Goal: Communication & Community: Answer question/provide support

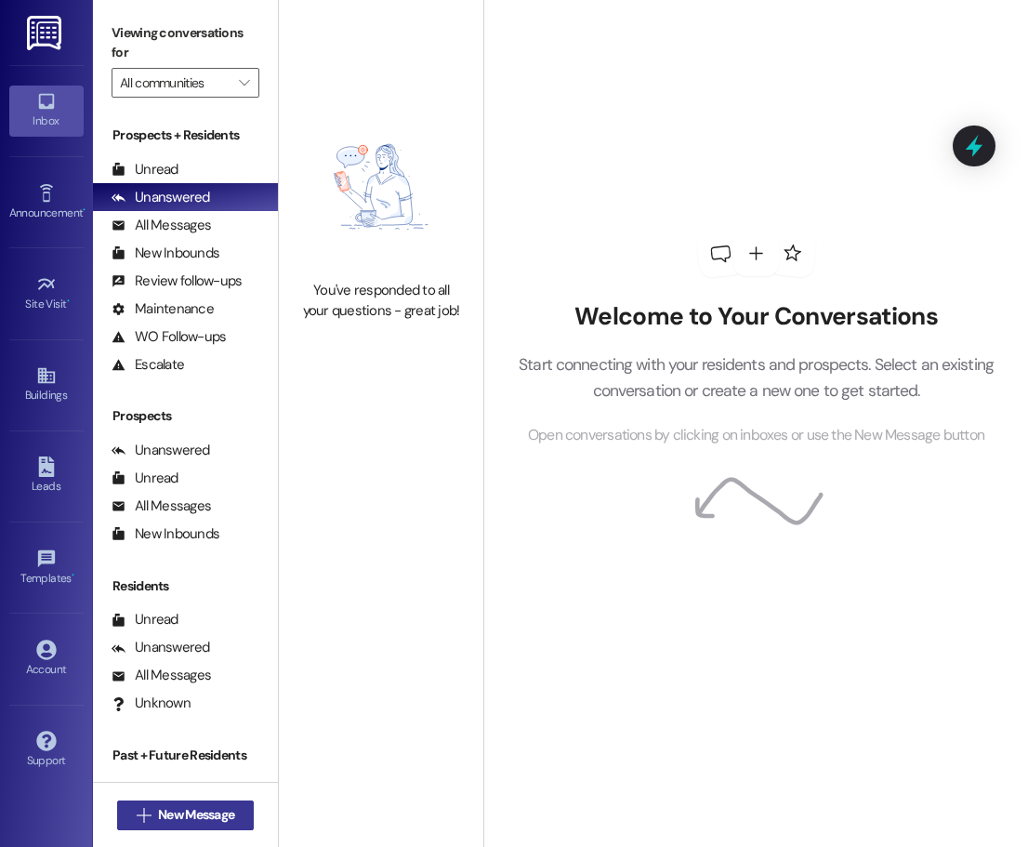
click at [174, 822] on span "New Message" at bounding box center [196, 815] width 76 height 20
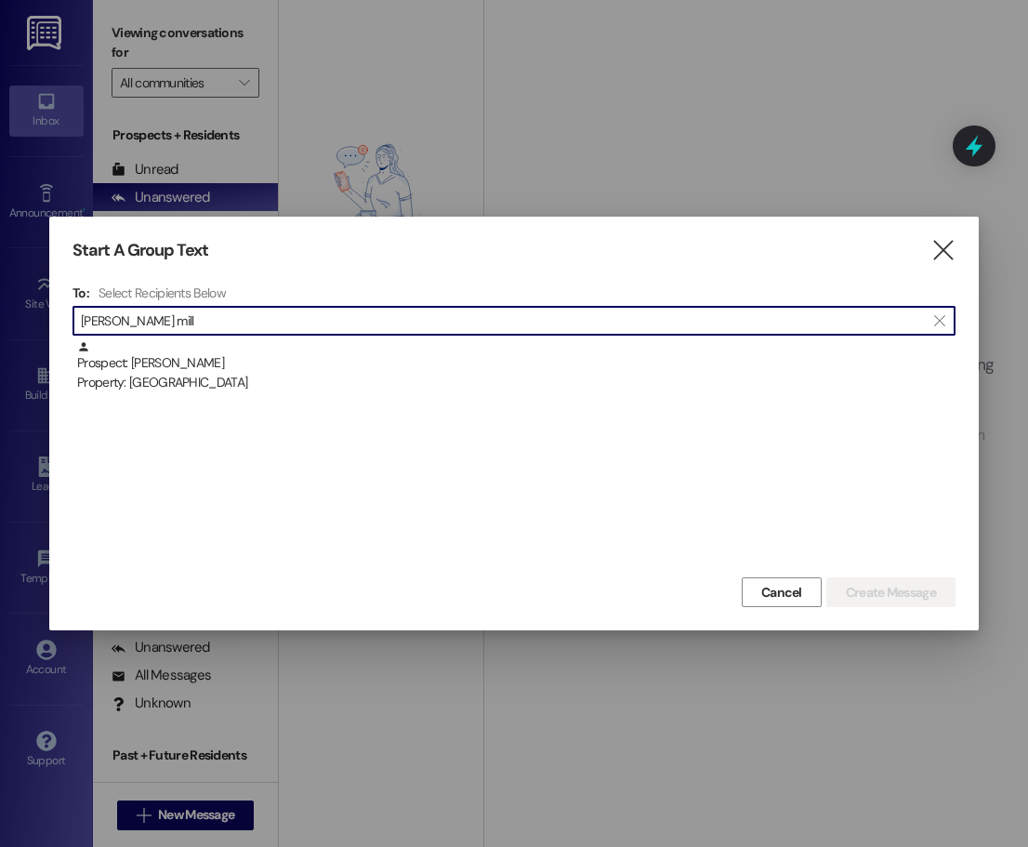
type input "[PERSON_NAME] mill"
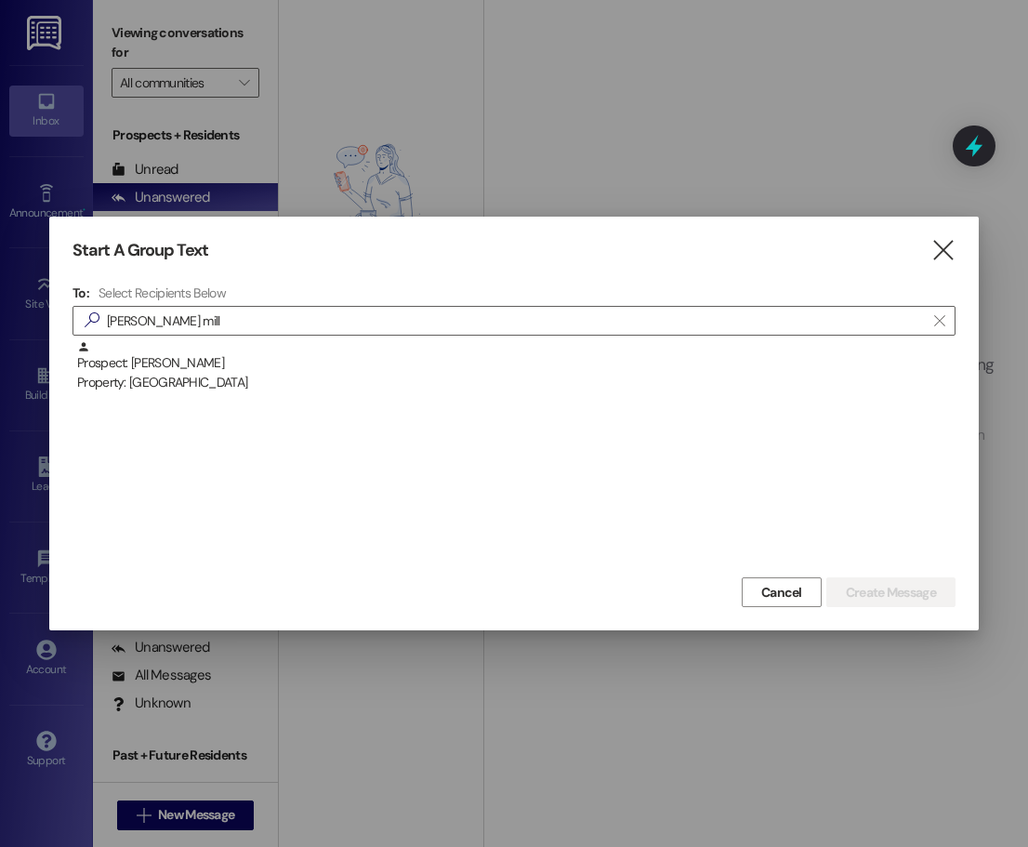
click at [485, 367] on div "Prospect: [PERSON_NAME] Property: [GEOGRAPHIC_DATA]" at bounding box center [516, 366] width 879 height 53
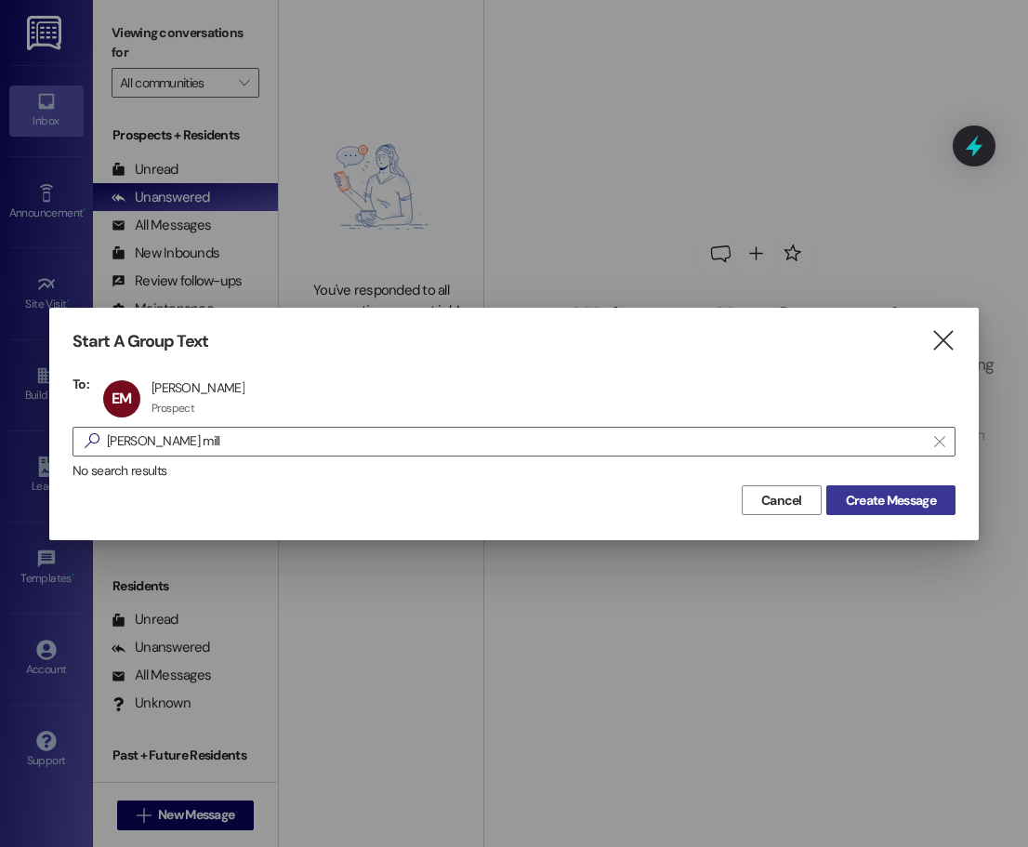
click at [860, 507] on span "Create Message" at bounding box center [891, 501] width 90 height 20
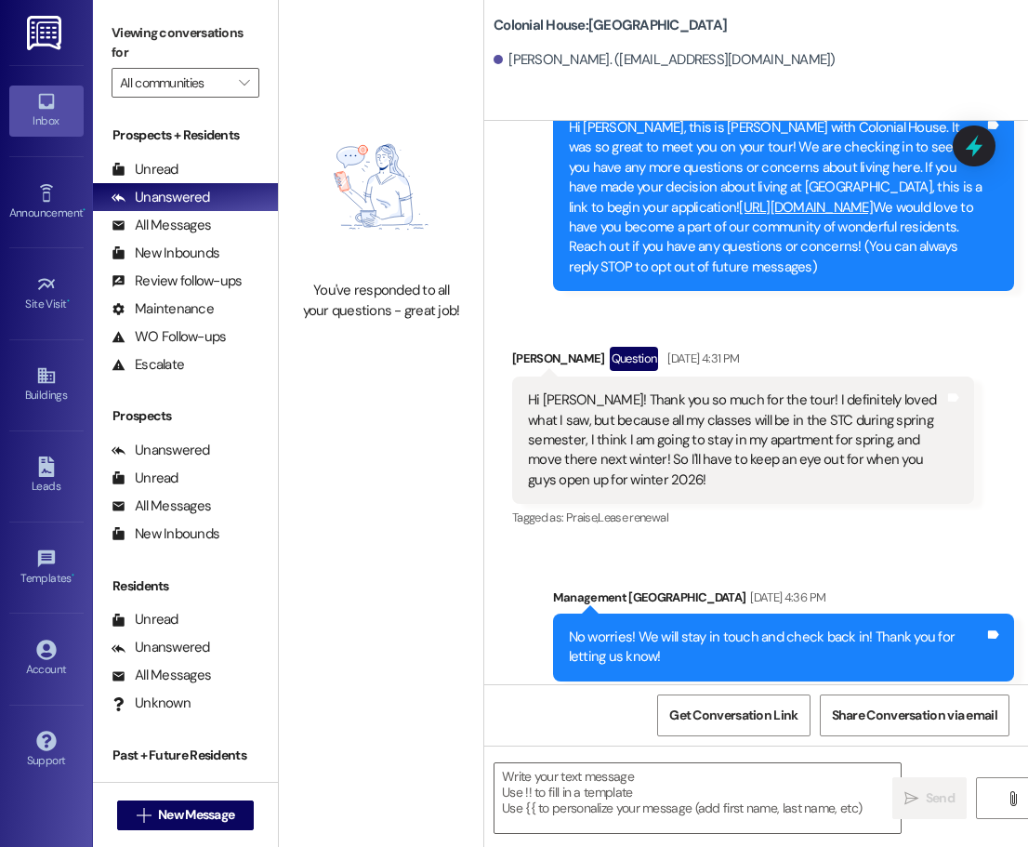
scroll to position [112, 0]
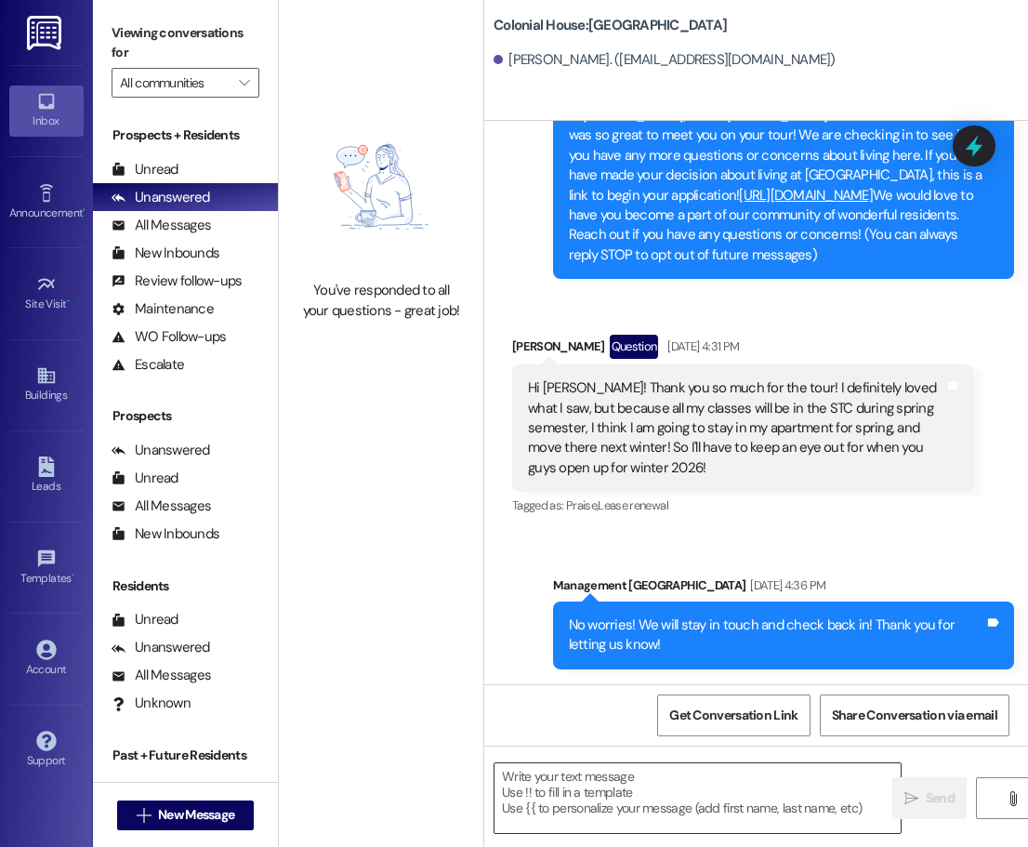
click at [694, 801] on textarea at bounding box center [698, 798] width 406 height 70
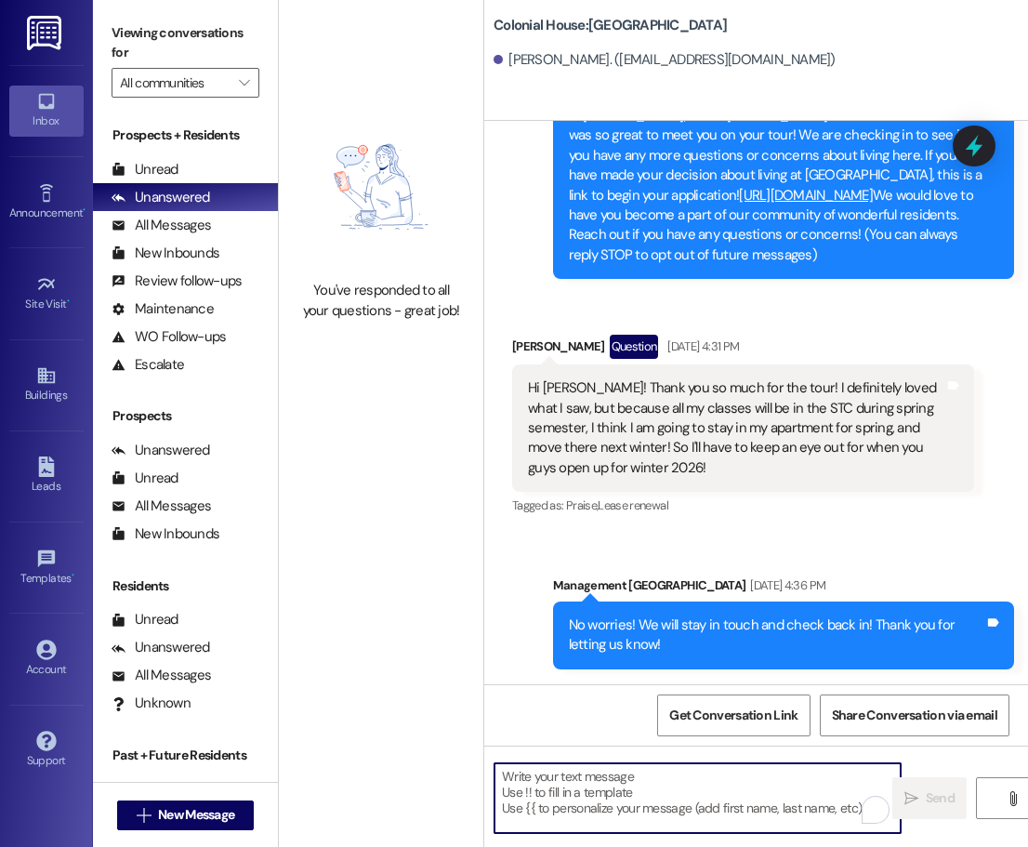
paste textarea "Hi ______! This is ______ with Colonial House. How are you doing today? Thank y…"
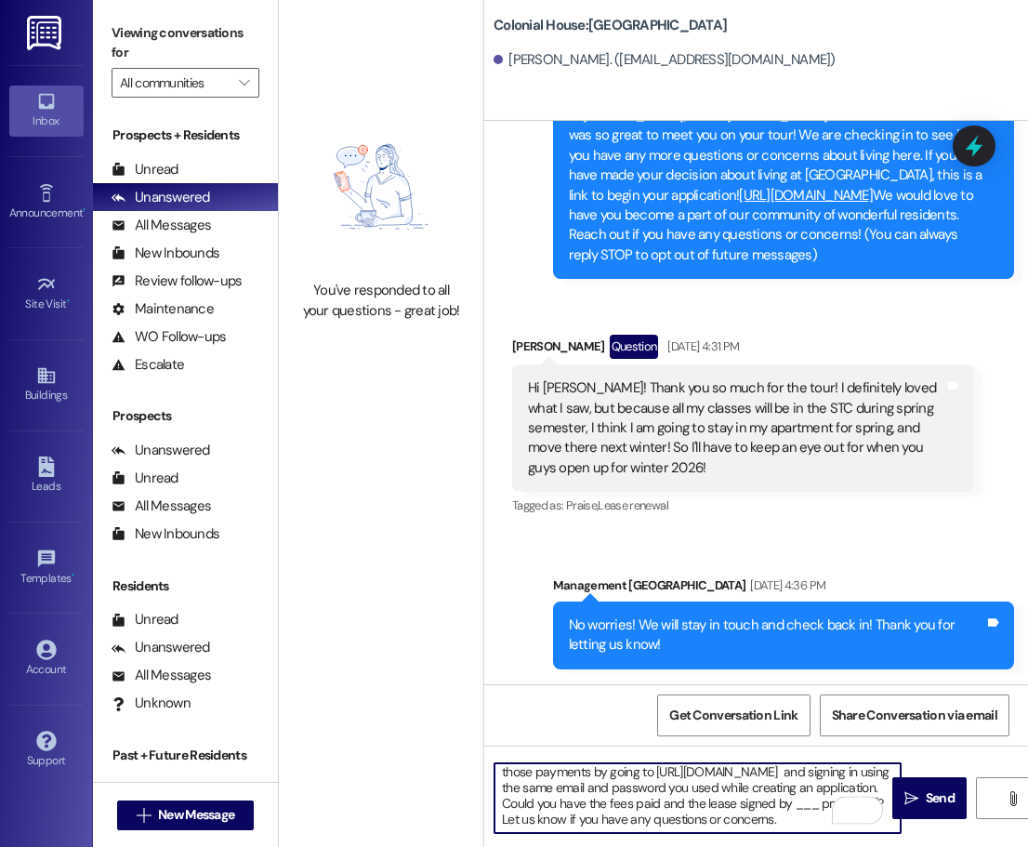
scroll to position [0, 0]
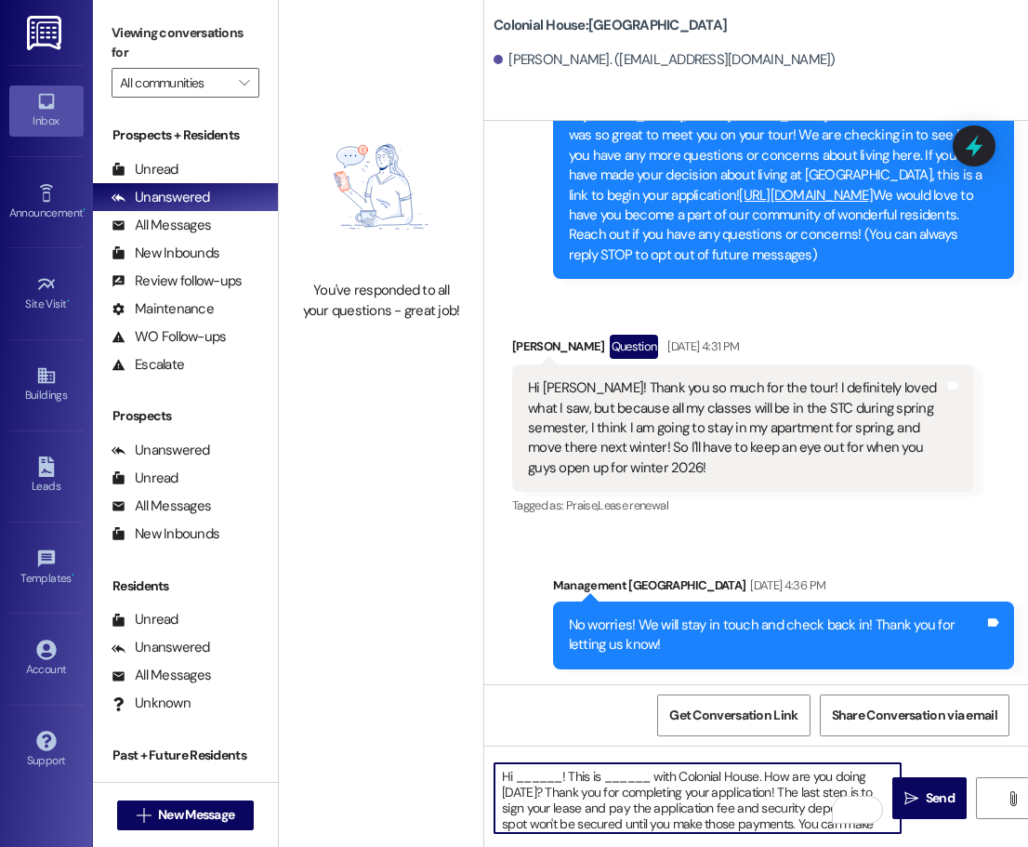
click at [545, 777] on textarea "Hi ______! This is ______ with Colonial House. How are you doing today? Thank y…" at bounding box center [698, 798] width 406 height 70
click at [545, 776] on textarea "Hi ______! This is ______ with Colonial House. How are you doing today? Thank y…" at bounding box center [698, 798] width 406 height 70
click at [622, 781] on textarea "Hi Ella! This is ______ with Colonial House. How are you doing today? Thank you…" at bounding box center [698, 798] width 406 height 70
click at [608, 782] on textarea "Hi Ella! This is ______ with Colonial House. How are you doing today? Thank you…" at bounding box center [698, 798] width 406 height 70
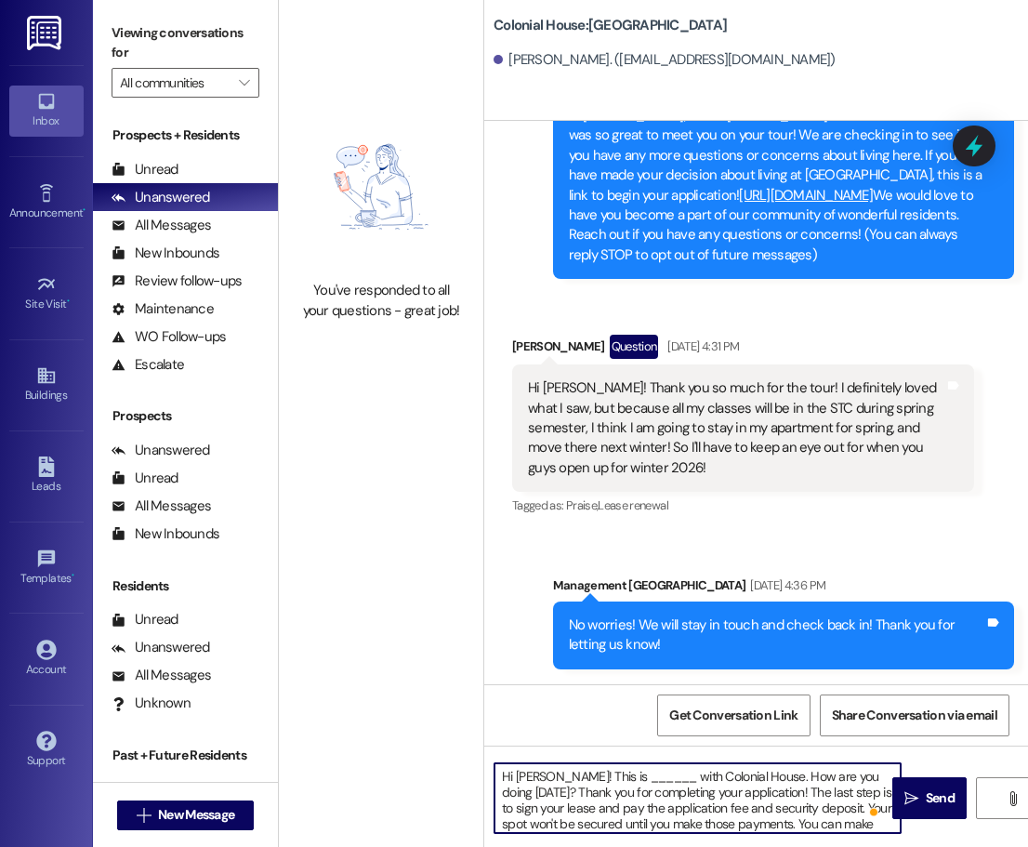
click at [608, 782] on textarea "Hi Ella! This is ______ with Colonial House. How are you doing today? Thank you…" at bounding box center [698, 798] width 406 height 70
click at [848, 773] on textarea "Hi Ella! This is Rachel with Colonial House. How are you doing today? Thank you…" at bounding box center [698, 798] width 406 height 70
drag, startPoint x: 825, startPoint y: 773, endPoint x: 753, endPoint y: 785, distance: 72.6
click at [753, 785] on textarea "Hi Ella! This is Rachel with Colonial House. How are you doing? Thank you for c…" at bounding box center [698, 798] width 406 height 70
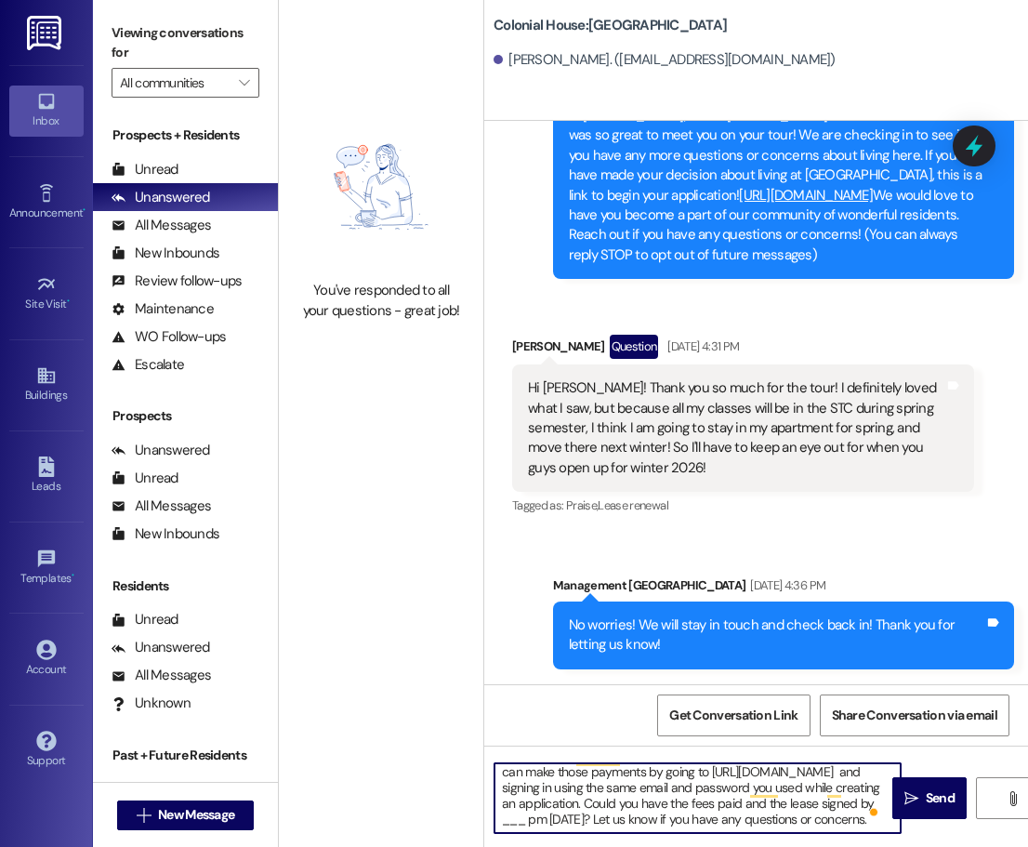
click at [860, 805] on textarea "Hi Ella! This is Rachel with Colonial House. How have things been? Thank you fo…" at bounding box center [698, 798] width 406 height 70
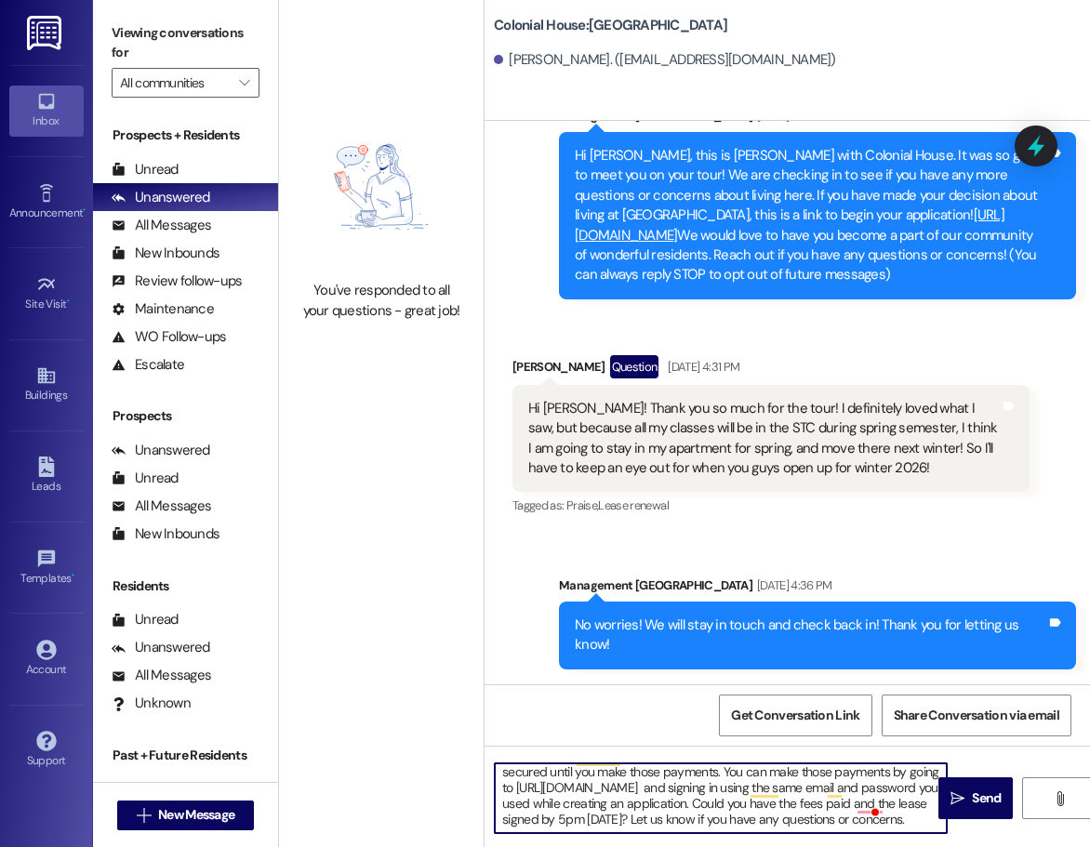
scroll to position [68, 0]
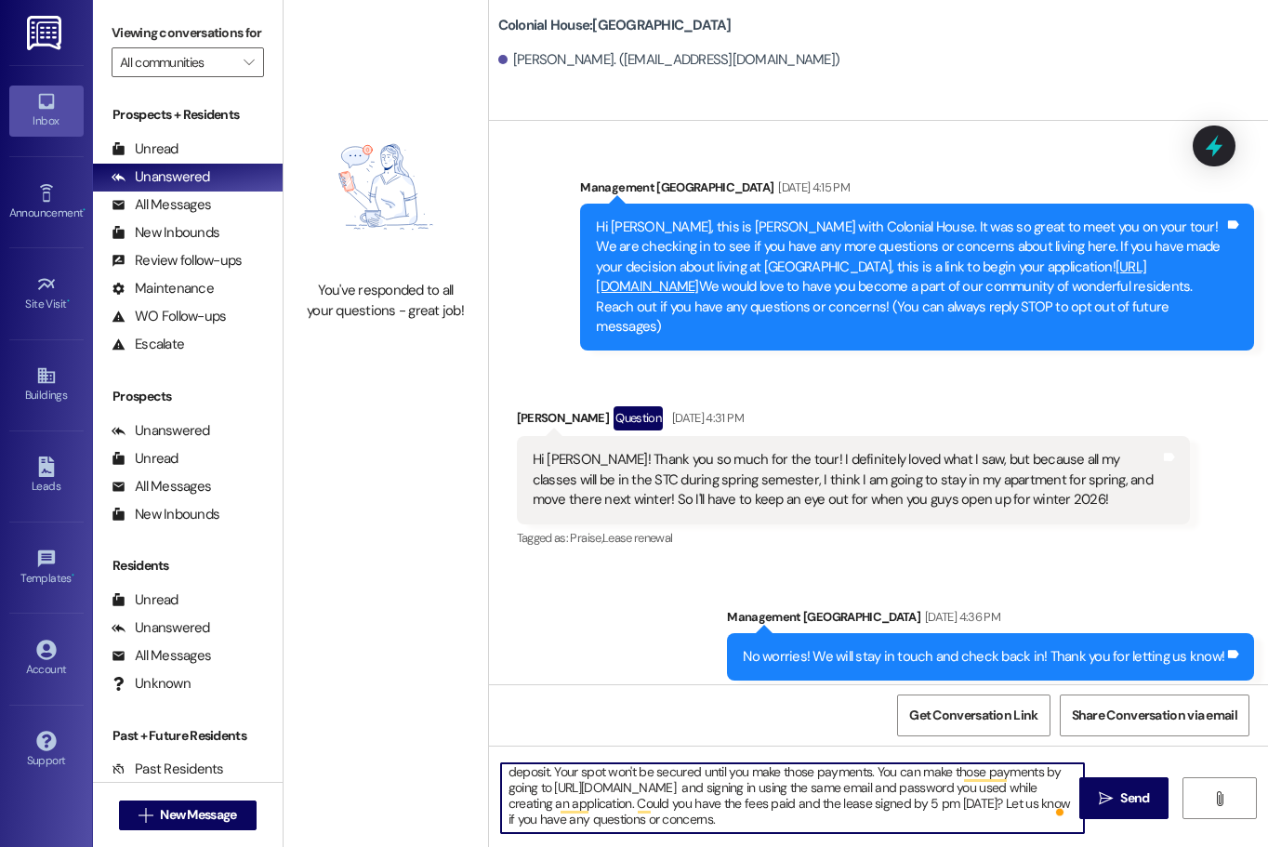
click at [935, 822] on textarea "Hi Ella! This is Rachel with Colonial House. How have things been? Thank you fo…" at bounding box center [792, 798] width 583 height 70
type textarea "Hi Ella! This is Rachel with Colonial House. How have things been? Thank you fo…"
click at [1017, 807] on textarea "Hi Ella! This is Rachel with Colonial House. How have things been? Thank you fo…" at bounding box center [792, 798] width 583 height 70
click at [1016, 807] on textarea "Hi Ella! This is Rachel with Colonial House. How have things been? Thank you fo…" at bounding box center [792, 798] width 583 height 70
click at [1016, 804] on textarea "Hi Ella! This is Rachel with Colonial House. How have things been? Thank you fo…" at bounding box center [792, 798] width 583 height 70
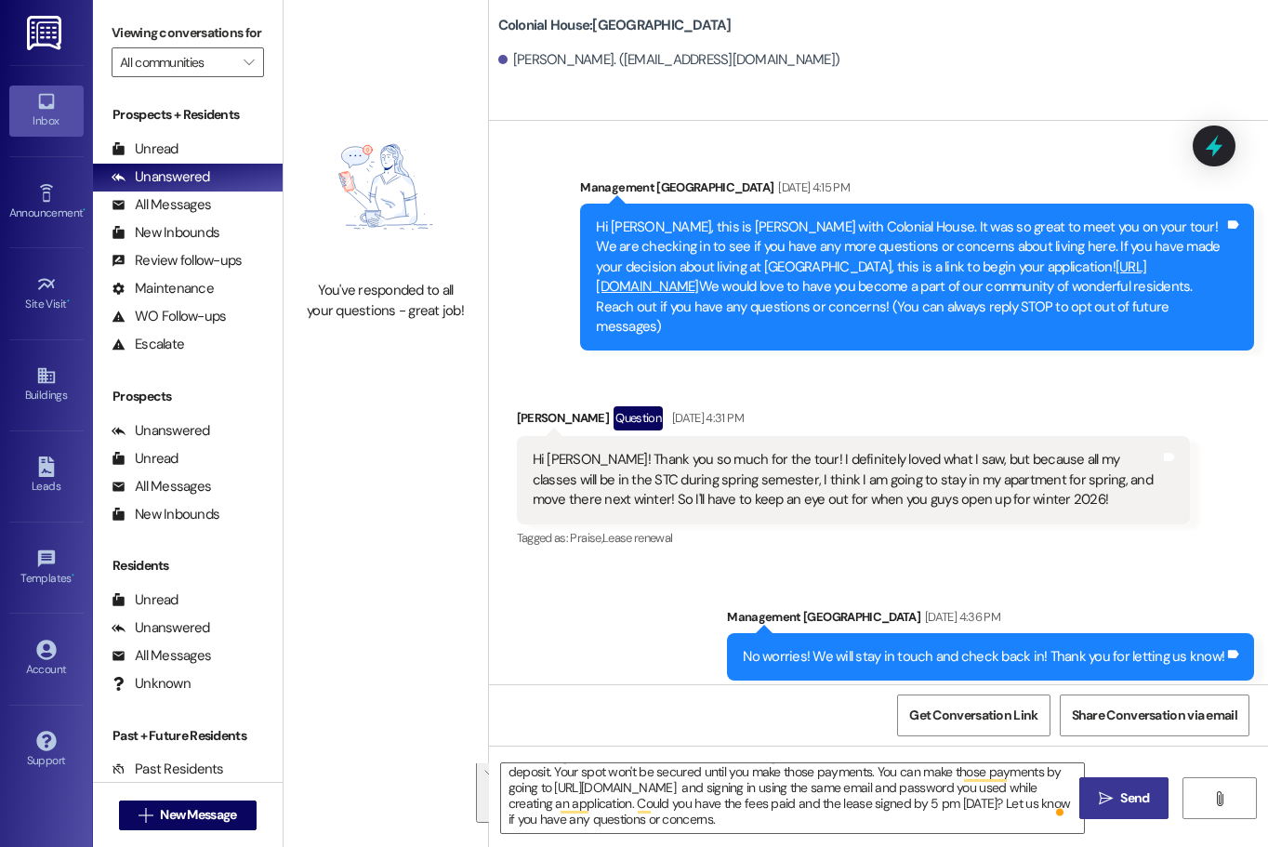
click at [1027, 792] on span "Send" at bounding box center [1135, 798] width 36 height 20
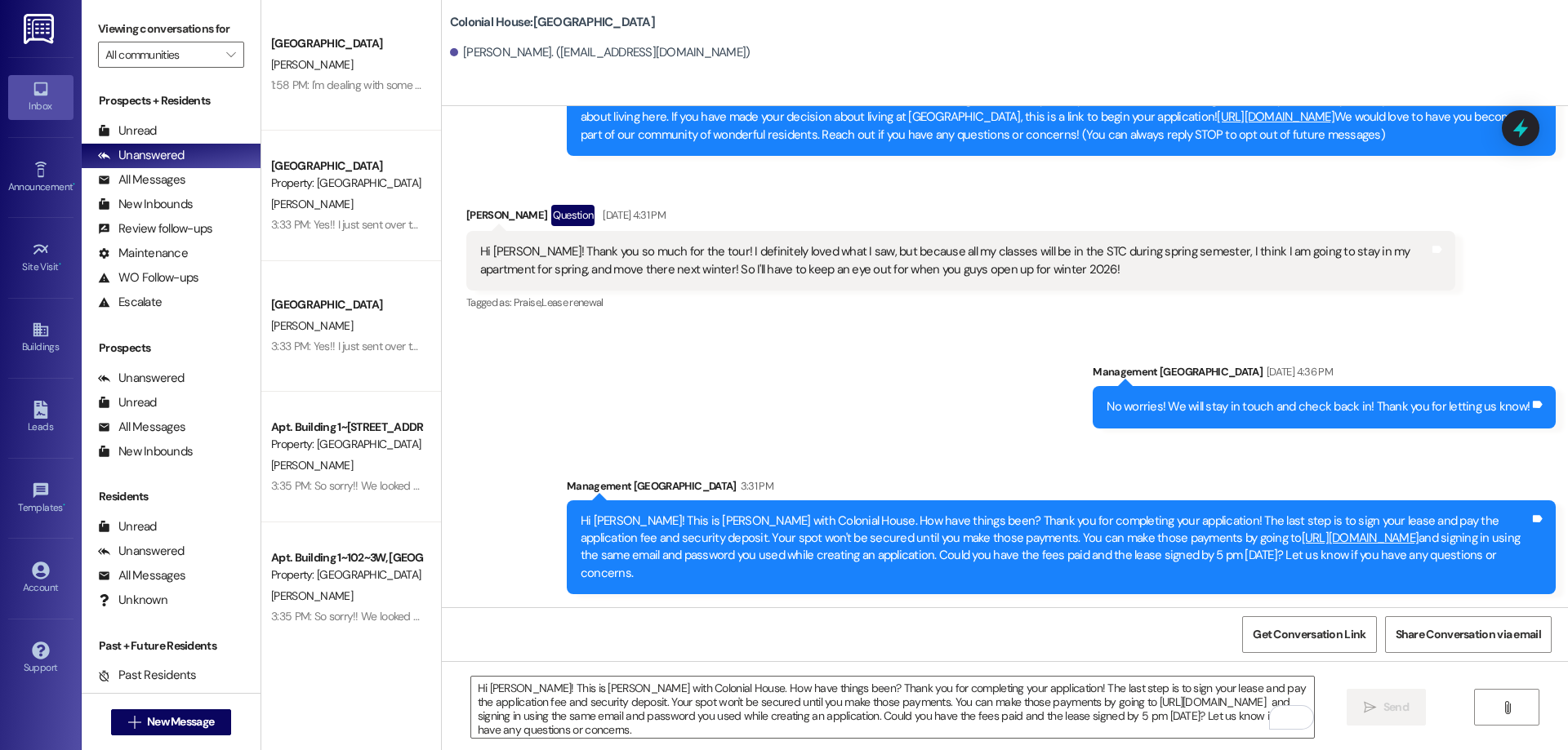
scroll to position [83, 0]
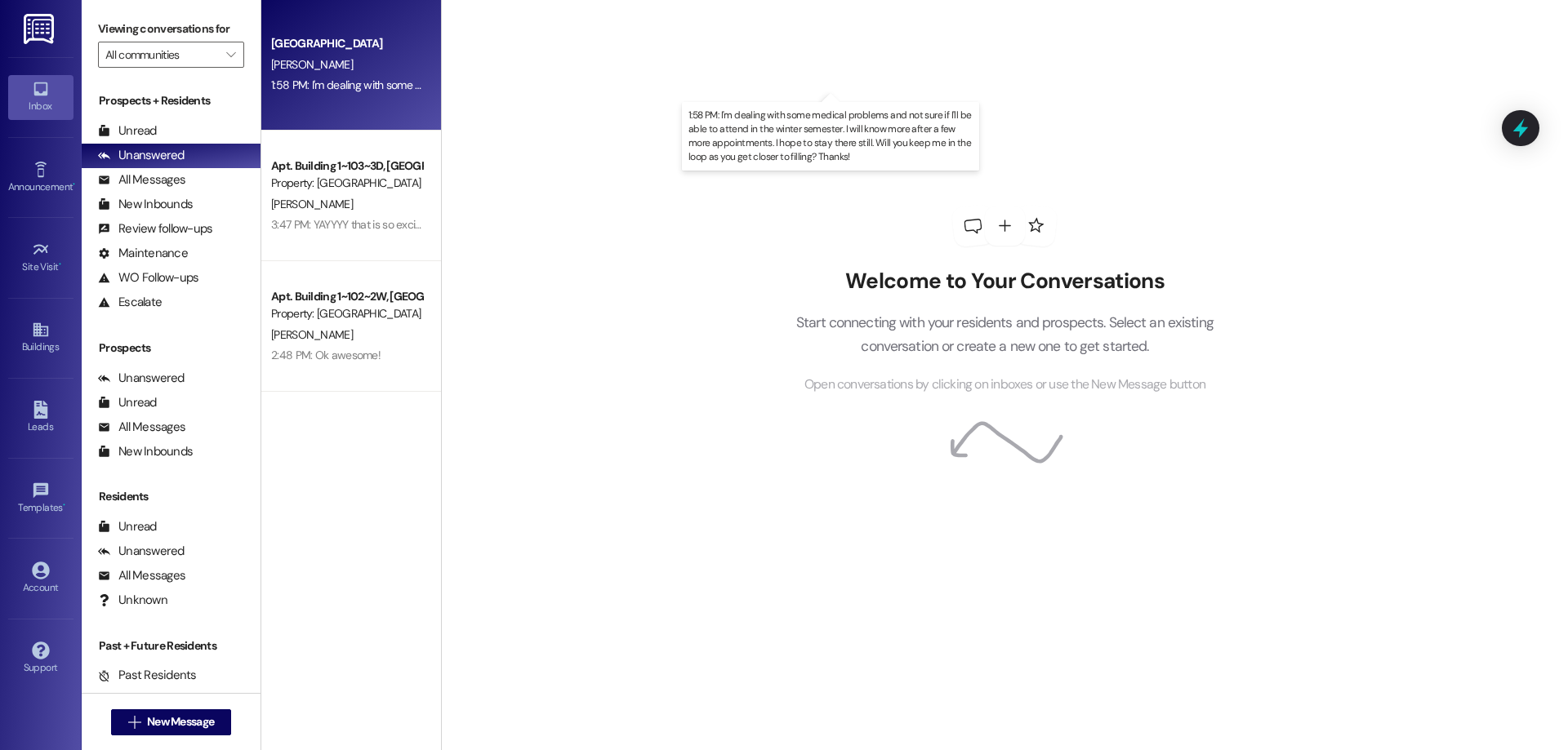
click at [351, 92] on div "1:58 PM: I'm dealing with some medical problems and not sure if I'll be able to…" at bounding box center [845, 84] width 1147 height 15
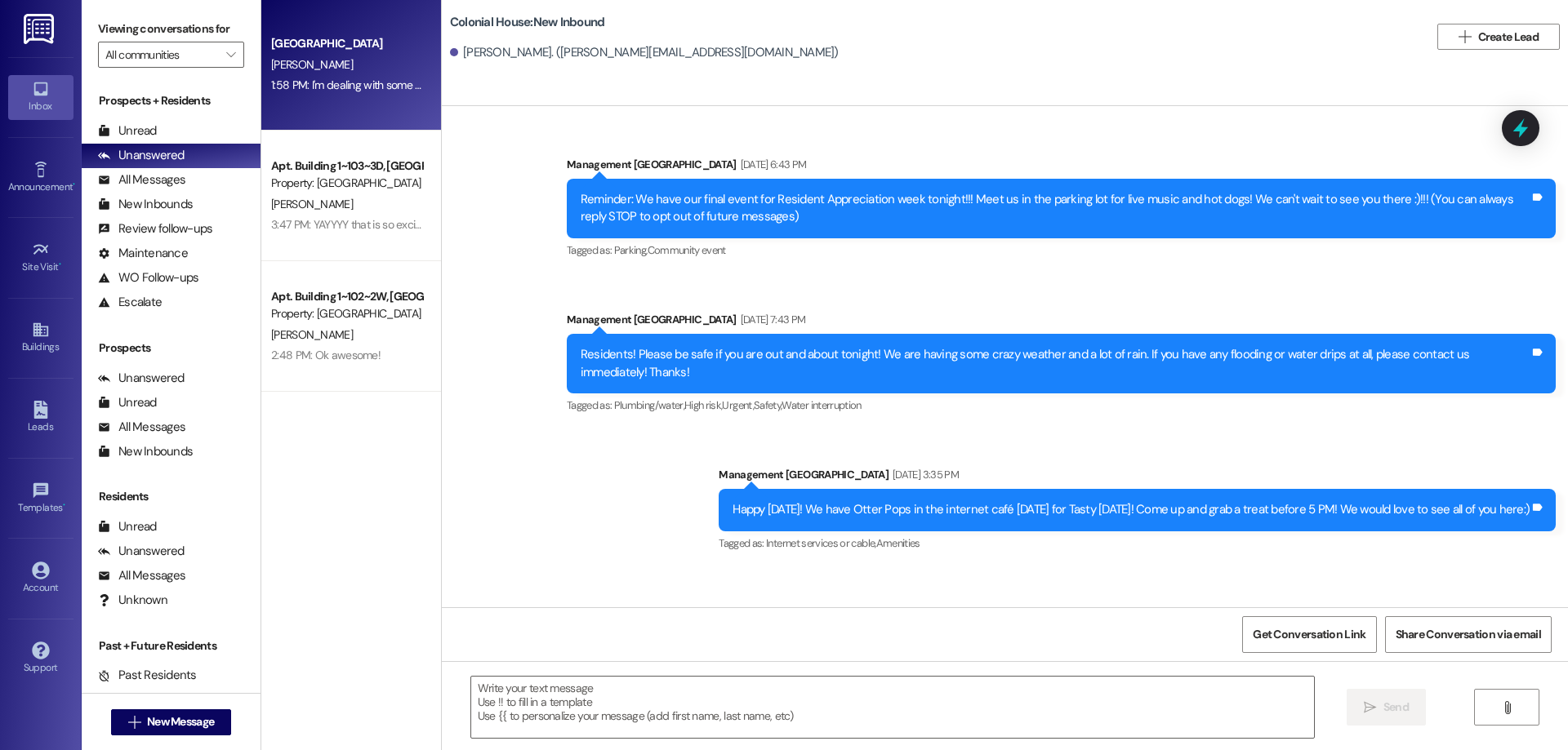
scroll to position [27527, 0]
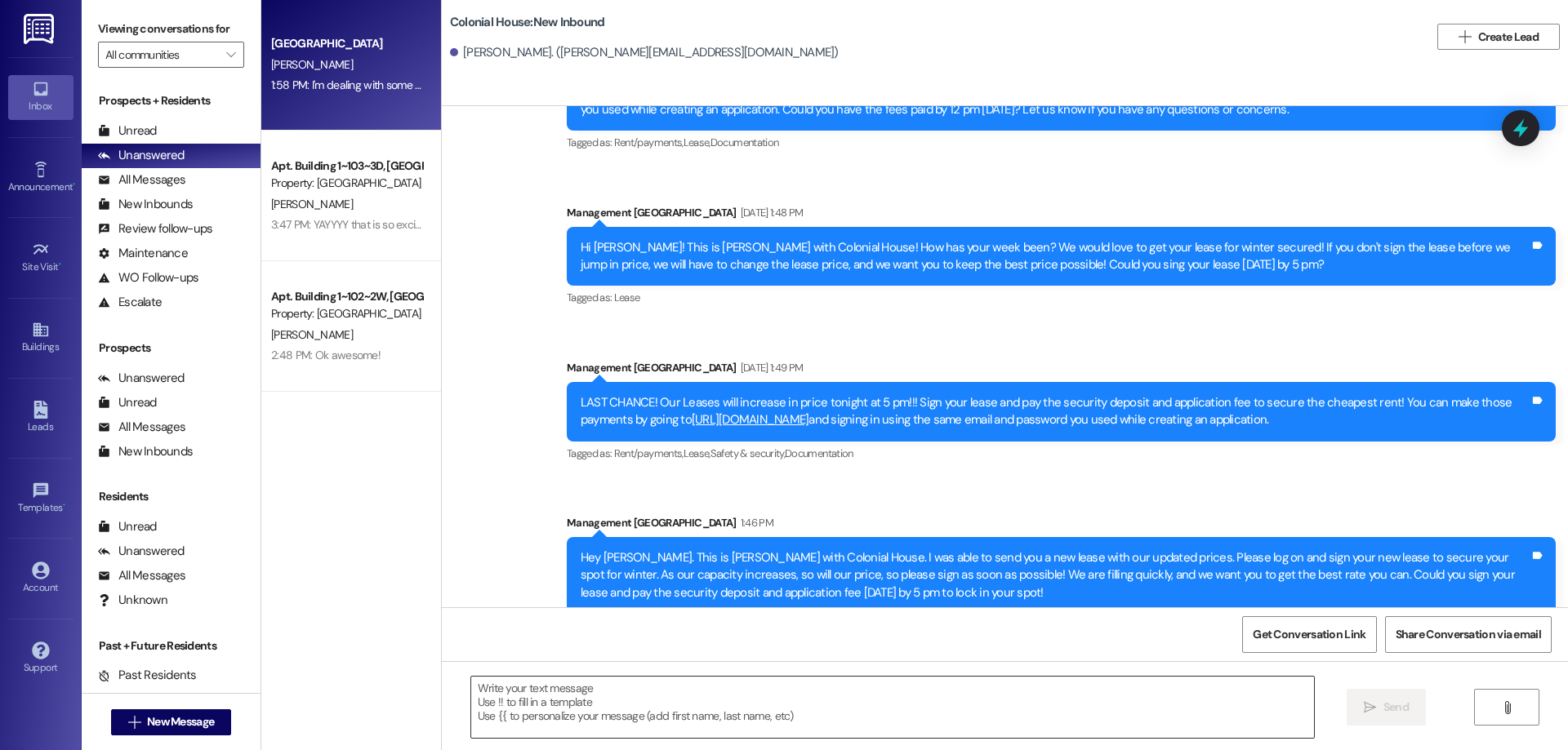
click at [913, 710] on textarea at bounding box center [892, 708] width 842 height 61
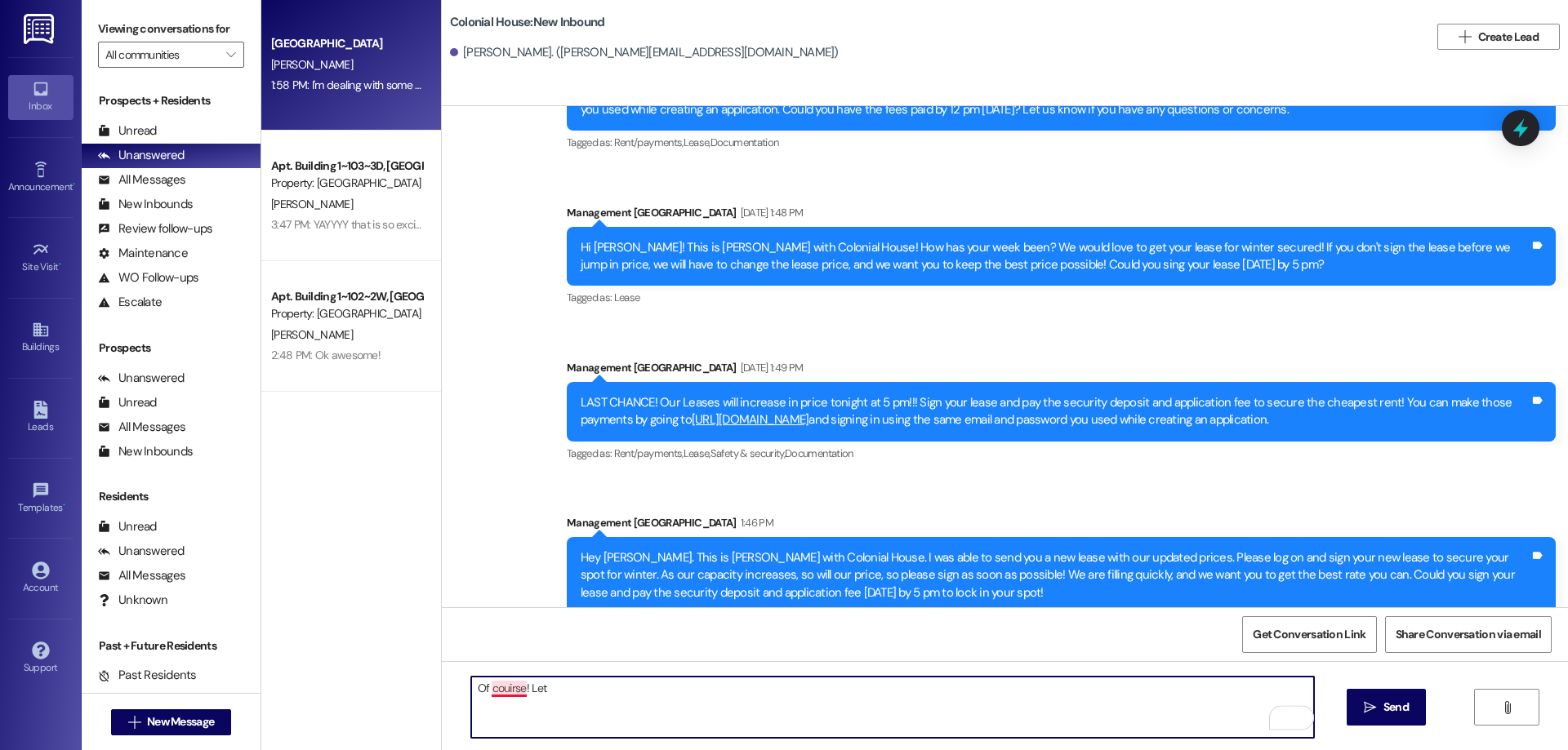
click at [505, 695] on textarea "Of couirse! Let" at bounding box center [892, 708] width 842 height 61
click at [580, 689] on textarea "Of course! Let" at bounding box center [892, 708] width 842 height 61
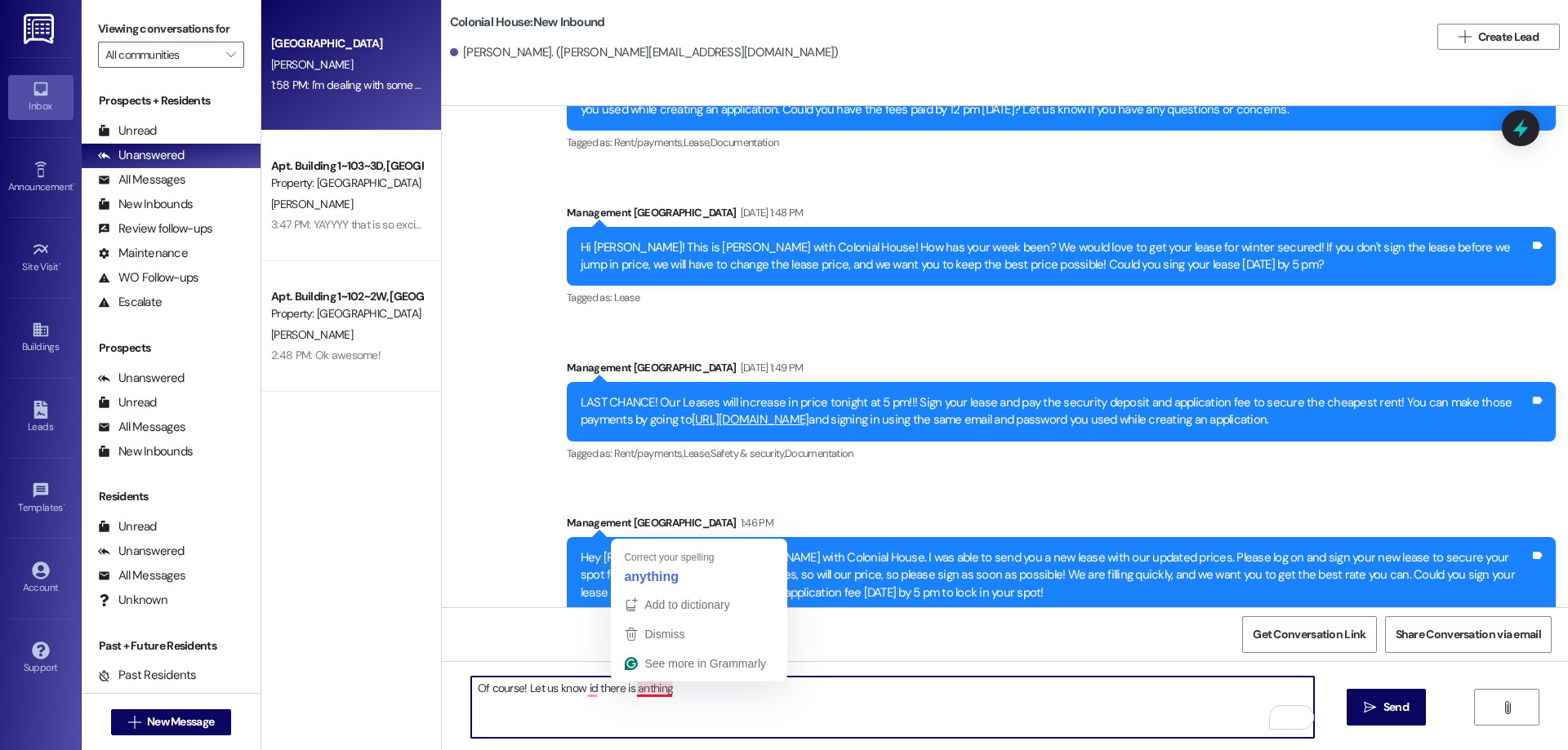
click at [651, 689] on textarea "Of course! Let us know id there is anthing" at bounding box center [892, 708] width 842 height 61
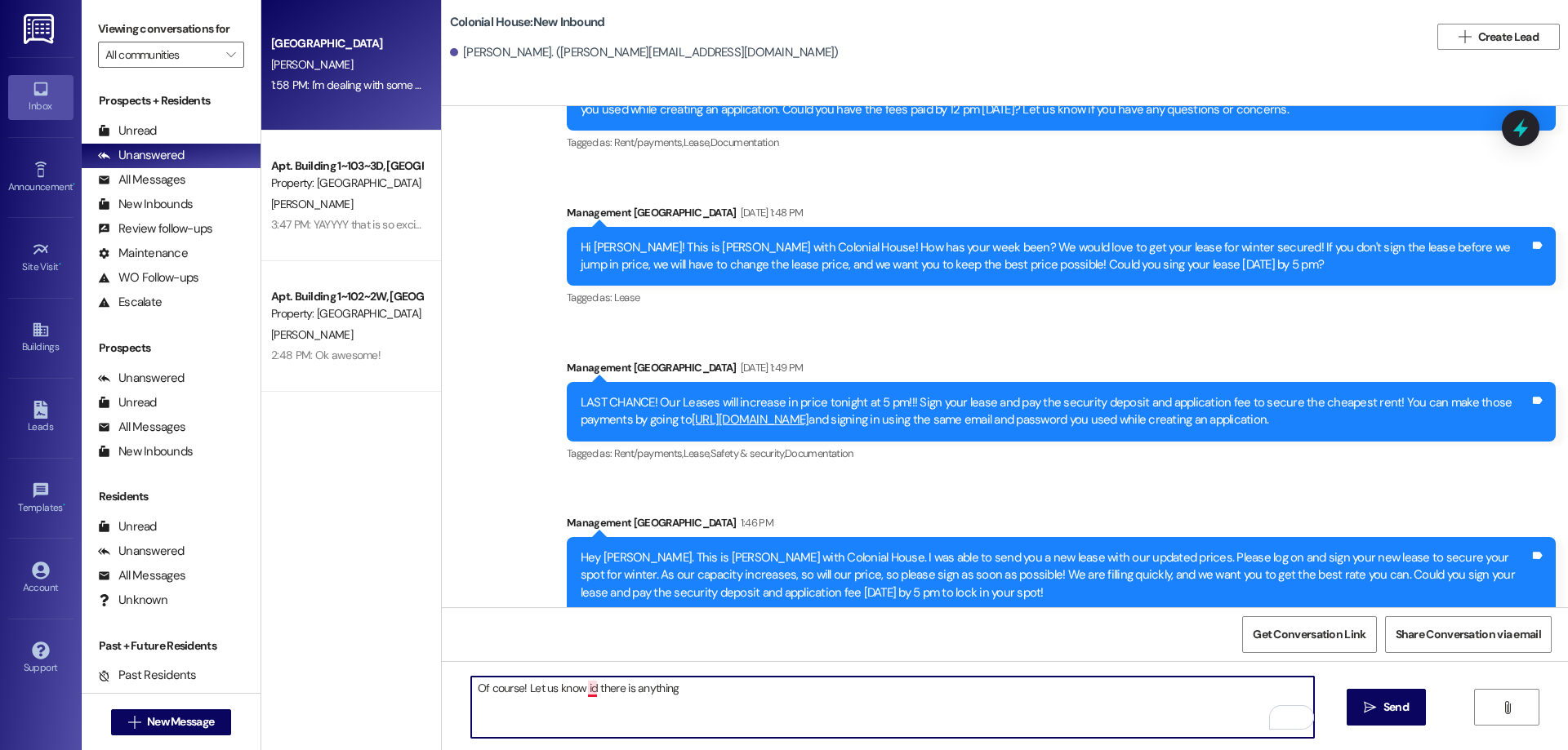
click at [581, 688] on textarea "Of course! Let us know id there is anything" at bounding box center [892, 708] width 842 height 61
click at [773, 691] on textarea "Of course! Let us know if there is anything" at bounding box center [892, 708] width 842 height 61
drag, startPoint x: 962, startPoint y: 690, endPoint x: 276, endPoint y: 702, distance: 686.1
click at [276, 702] on div "Colonial House Prospect [PERSON_NAME] 1:58 PM: I'm dealing with some medical pr…" at bounding box center [914, 375] width 1306 height 750
type textarea "Of course! Let us know if there is anything else we can do for you! We will tex…"
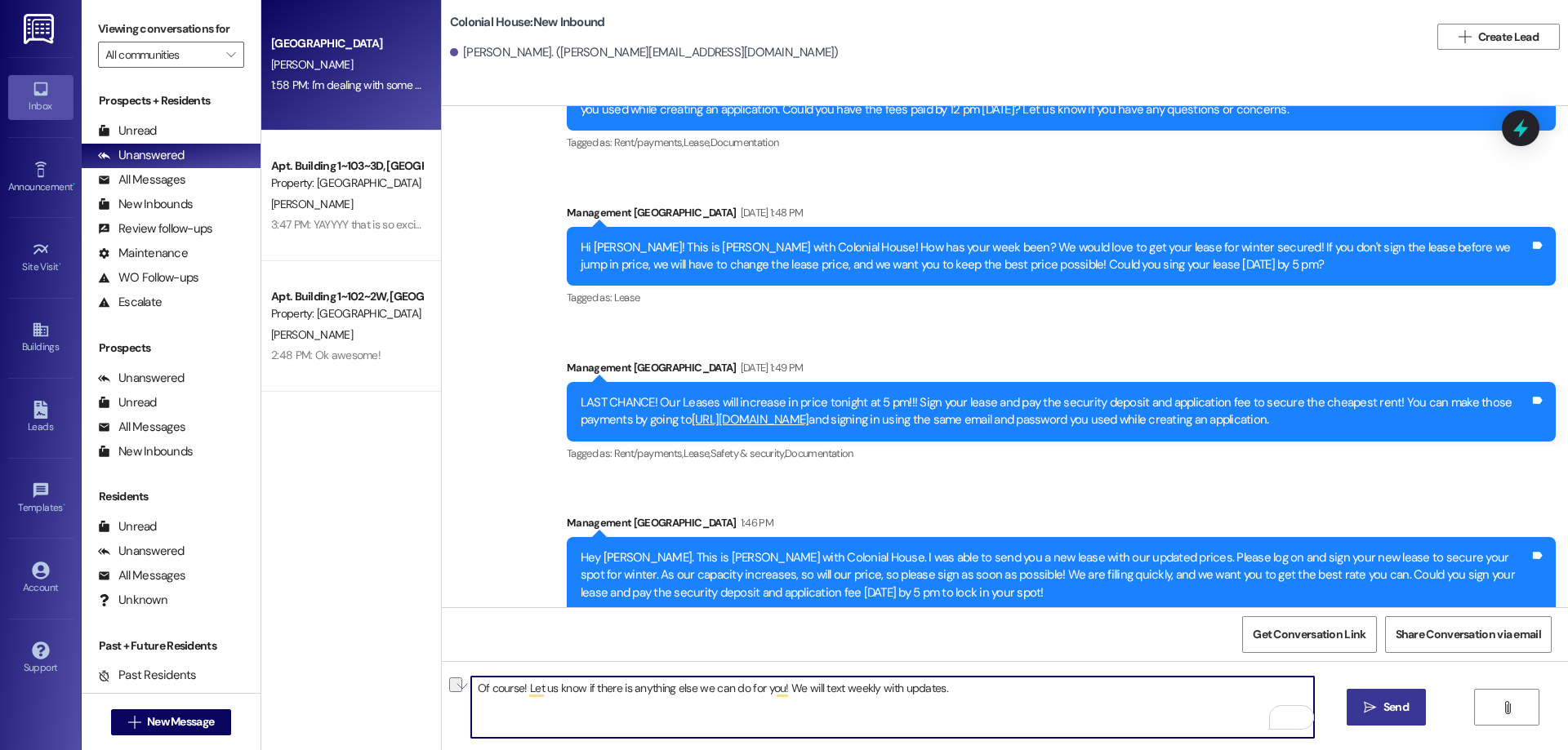
click at [1380, 703] on span "Send" at bounding box center [1396, 708] width 32 height 18
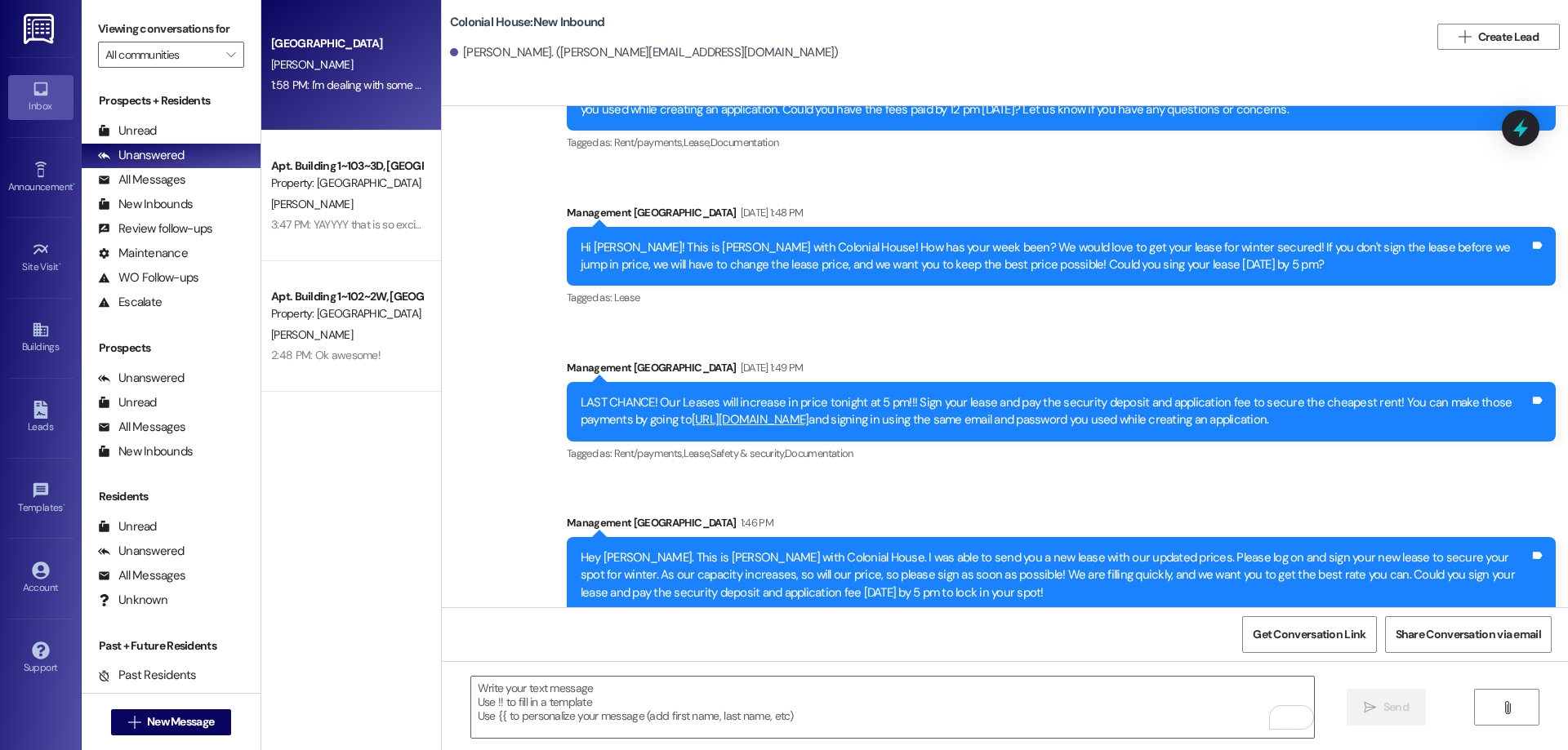
scroll to position [27526, 0]
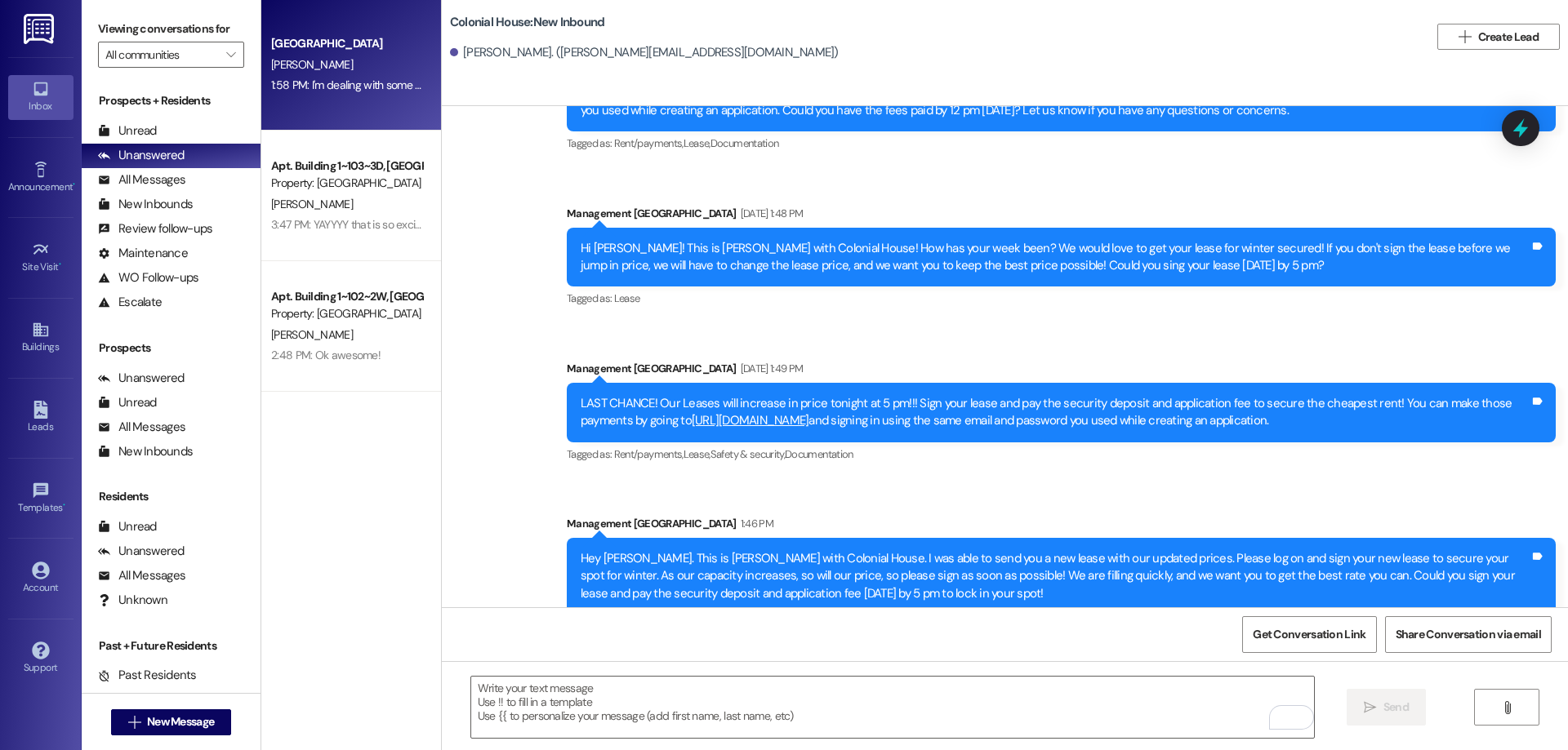
click at [304, 165] on div "Apt. Building 1~103~3D, [GEOGRAPHIC_DATA]" at bounding box center [347, 166] width 151 height 18
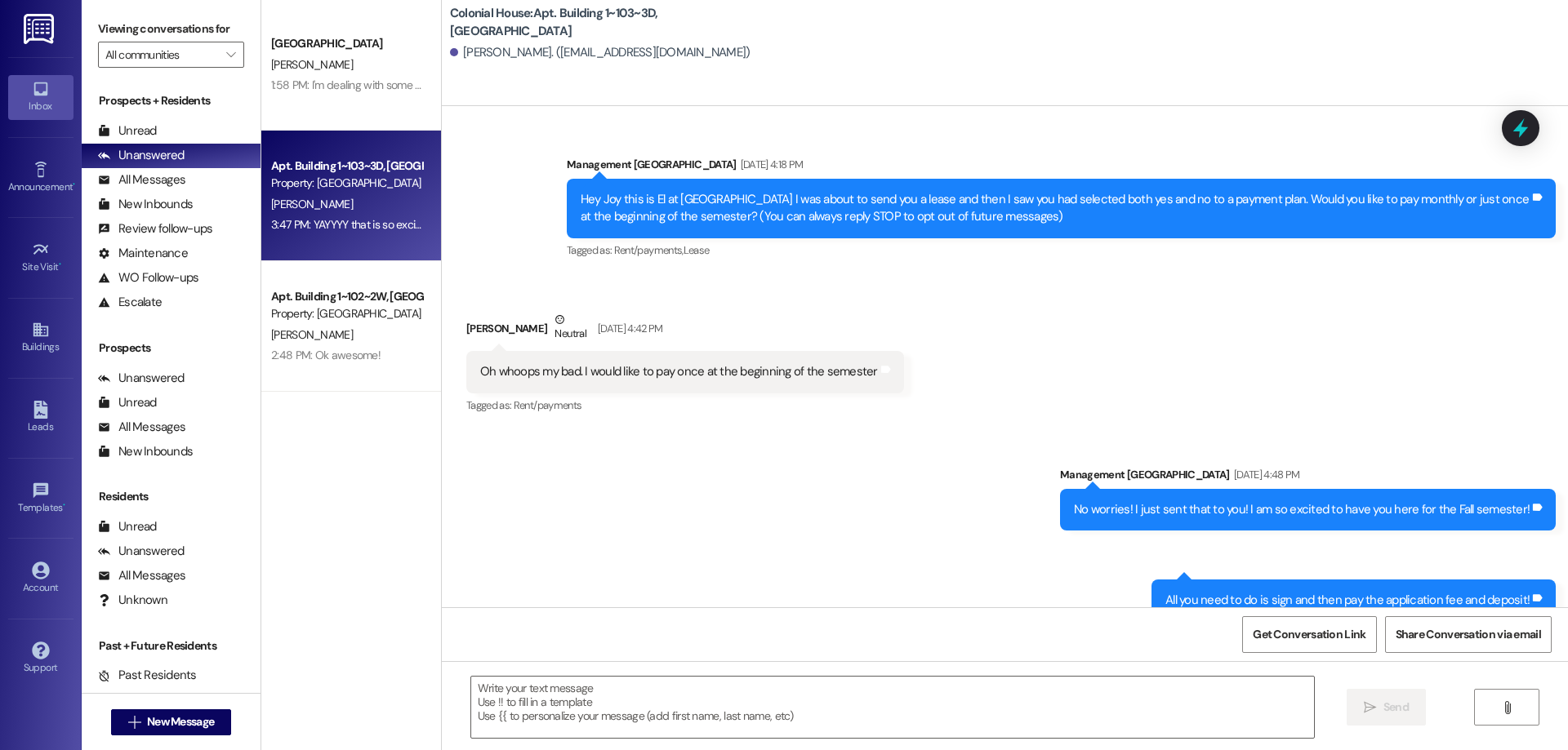
scroll to position [43362, 0]
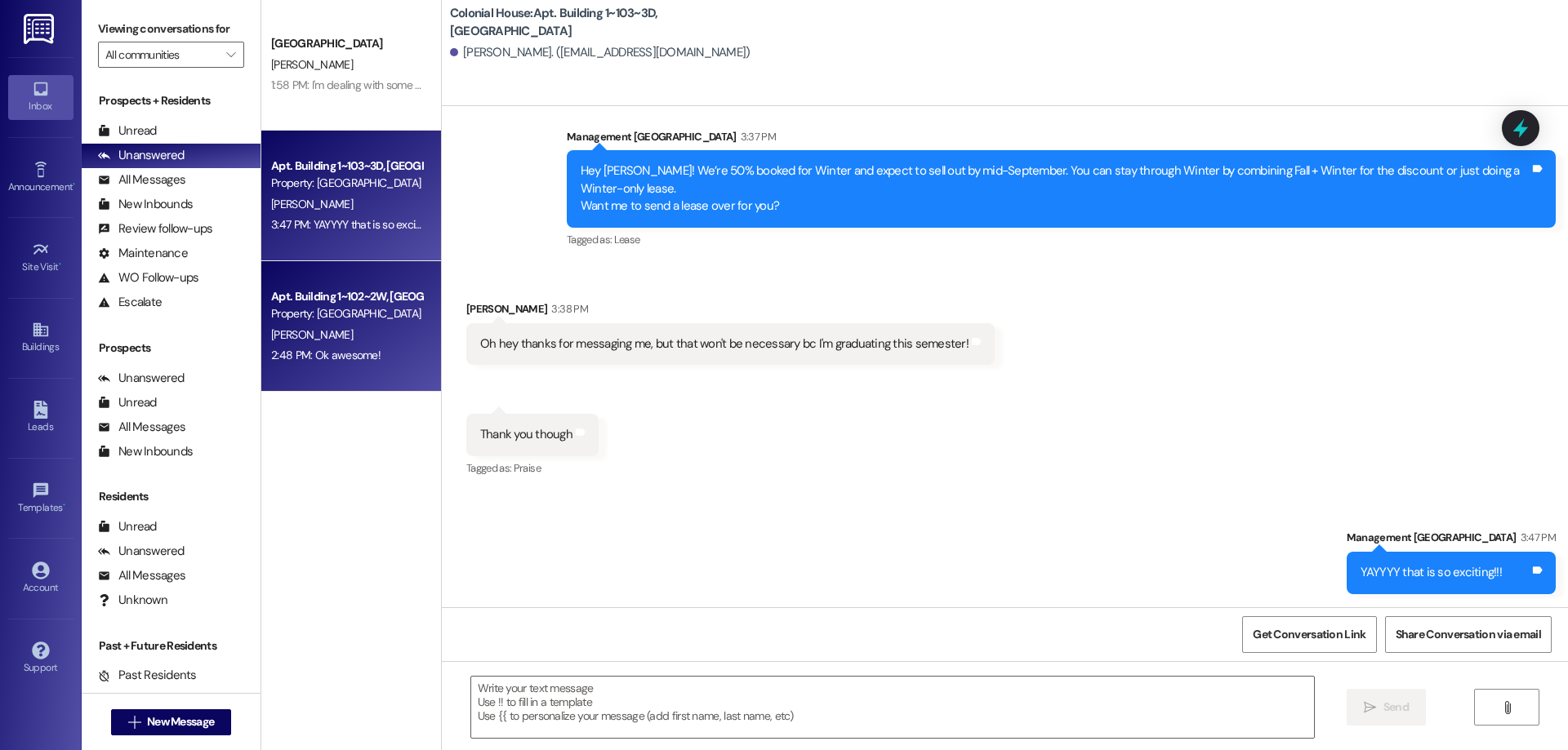
click at [363, 321] on div "Property: [GEOGRAPHIC_DATA]" at bounding box center [347, 314] width 151 height 18
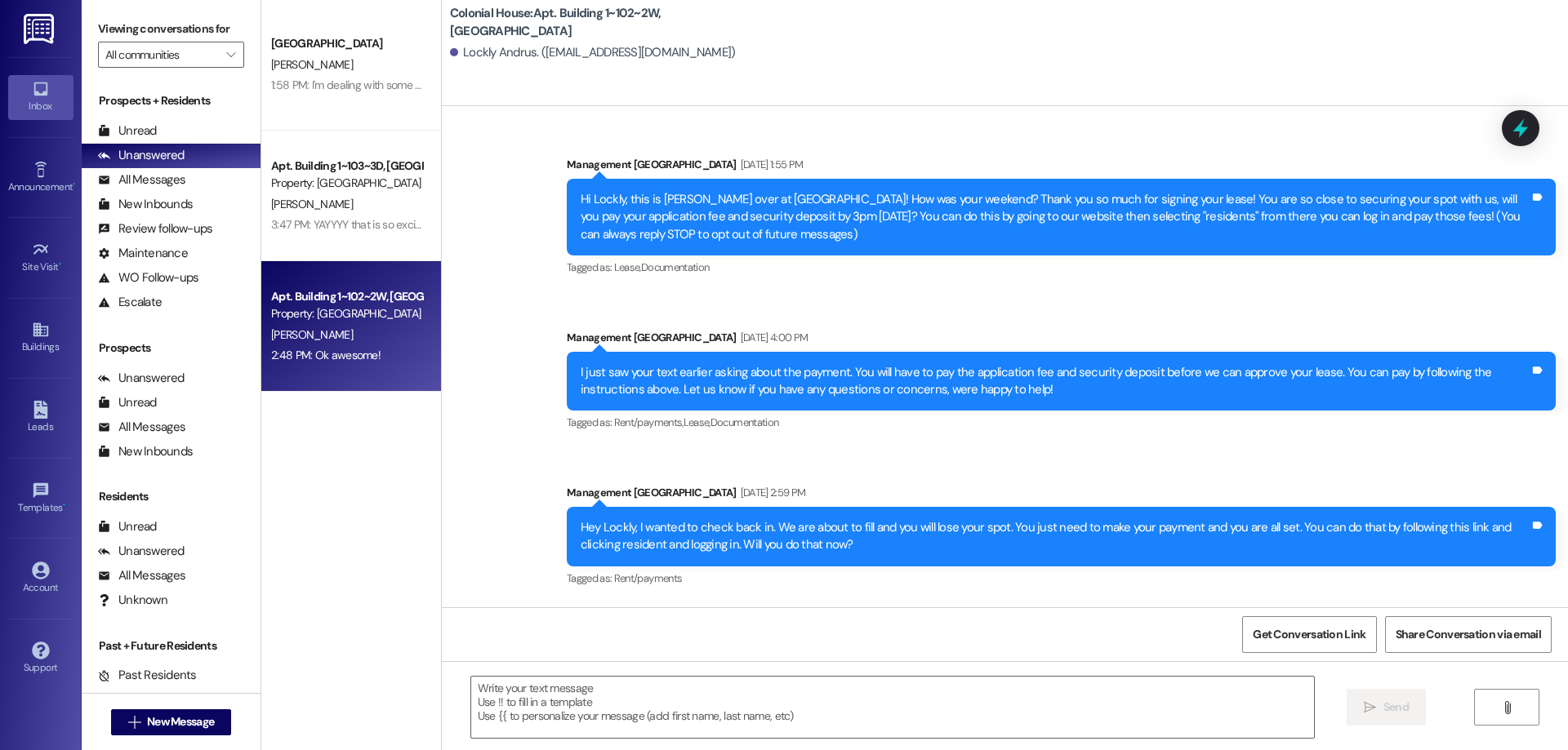
scroll to position [45636, 0]
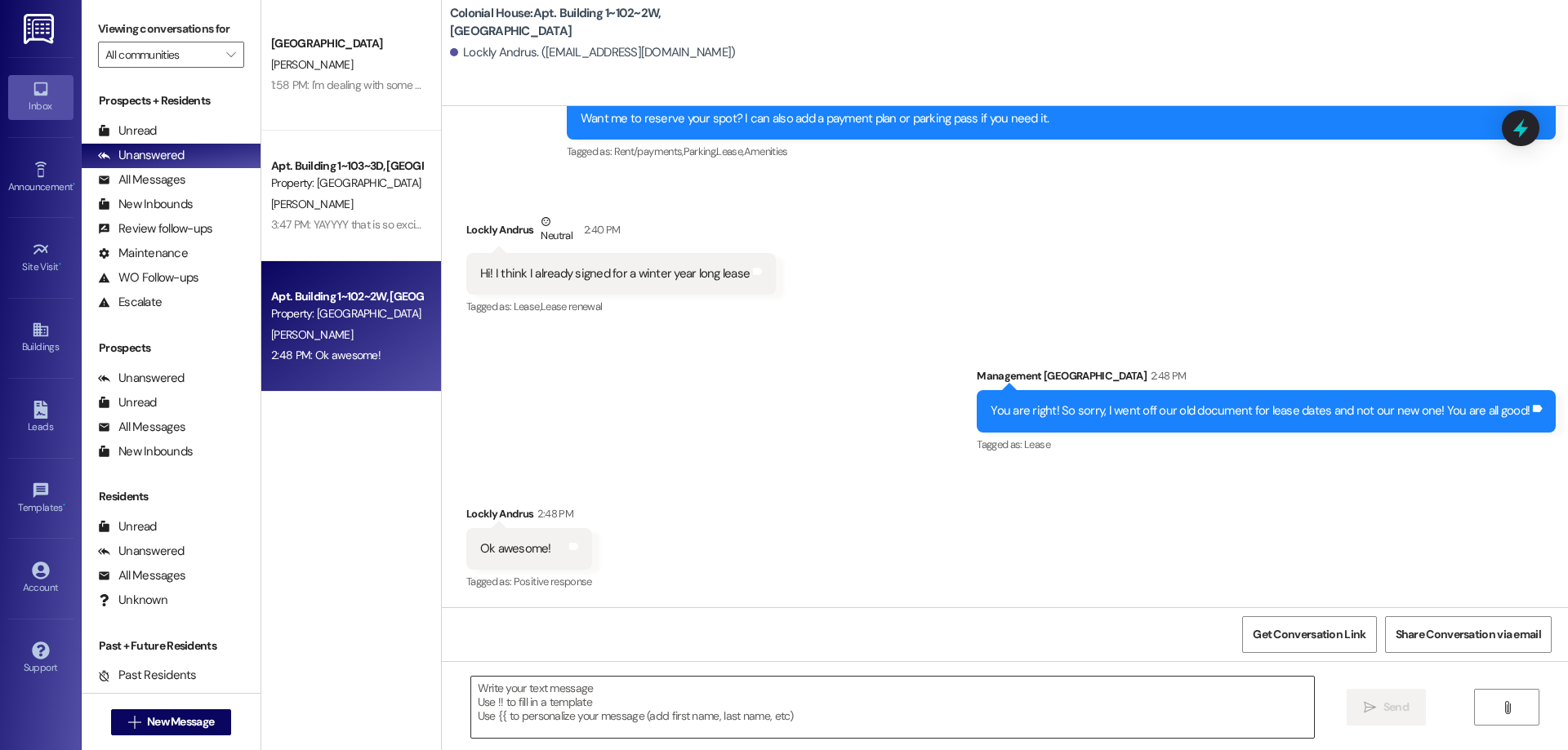
click at [818, 700] on textarea at bounding box center [892, 708] width 842 height 61
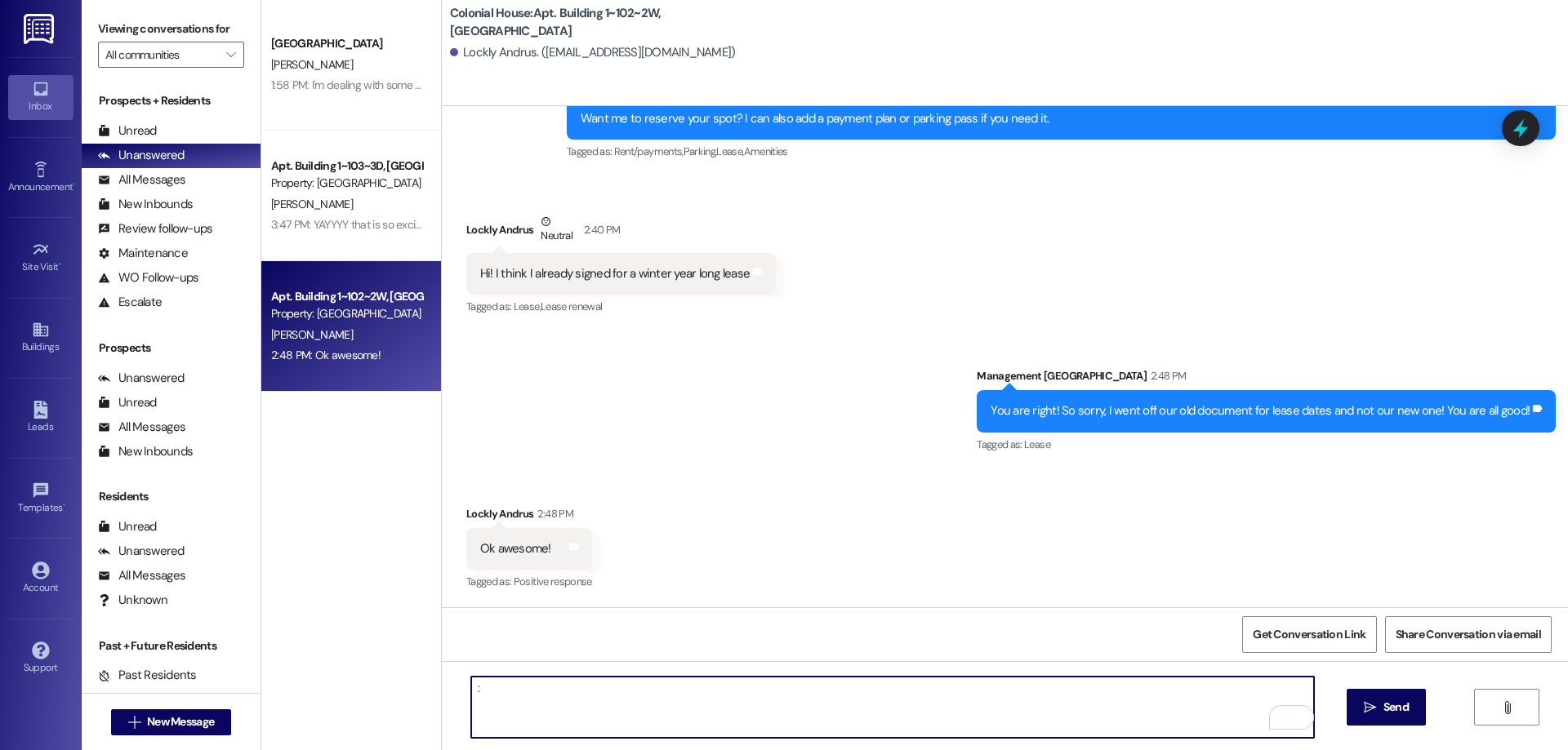
type textarea ":)"
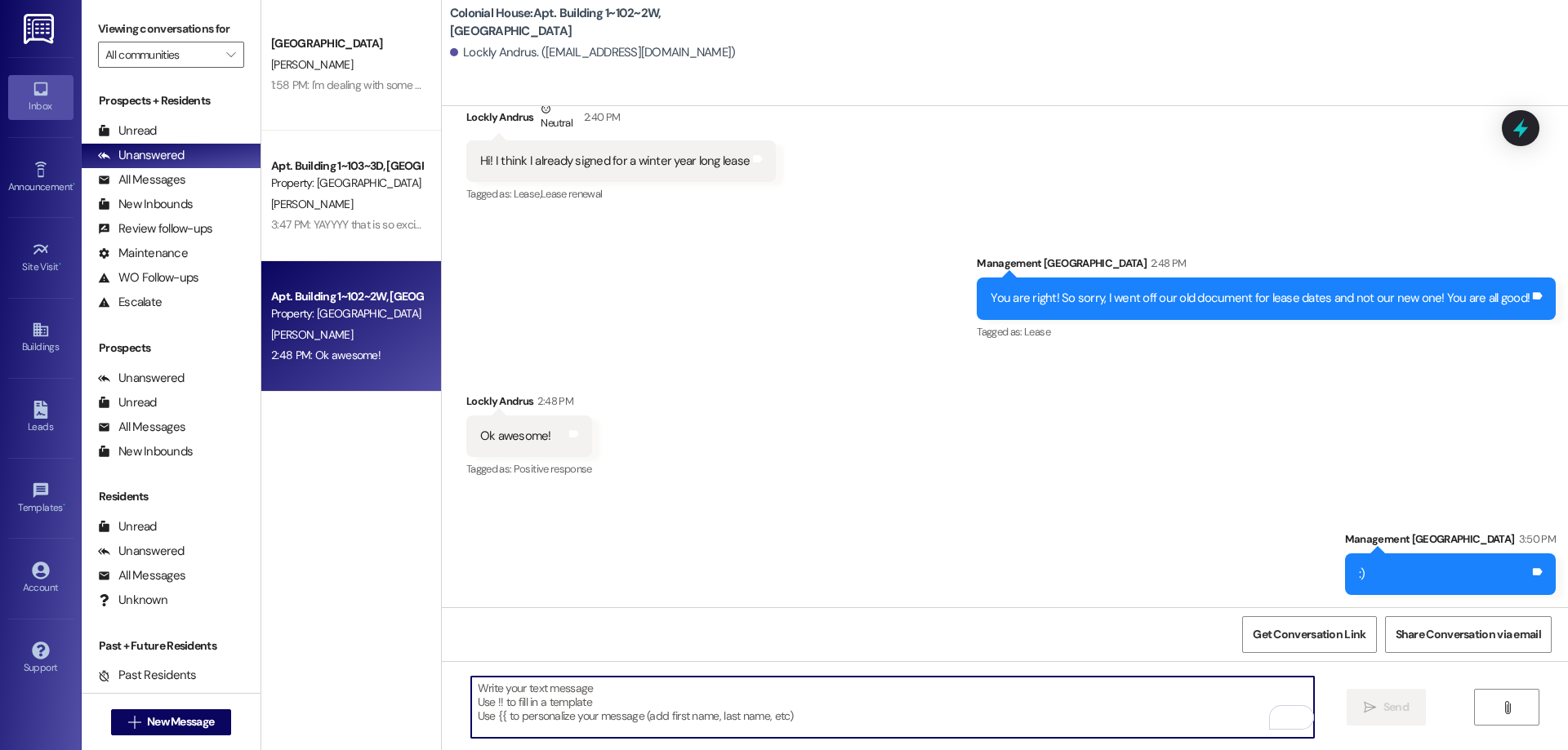
scroll to position [45750, 0]
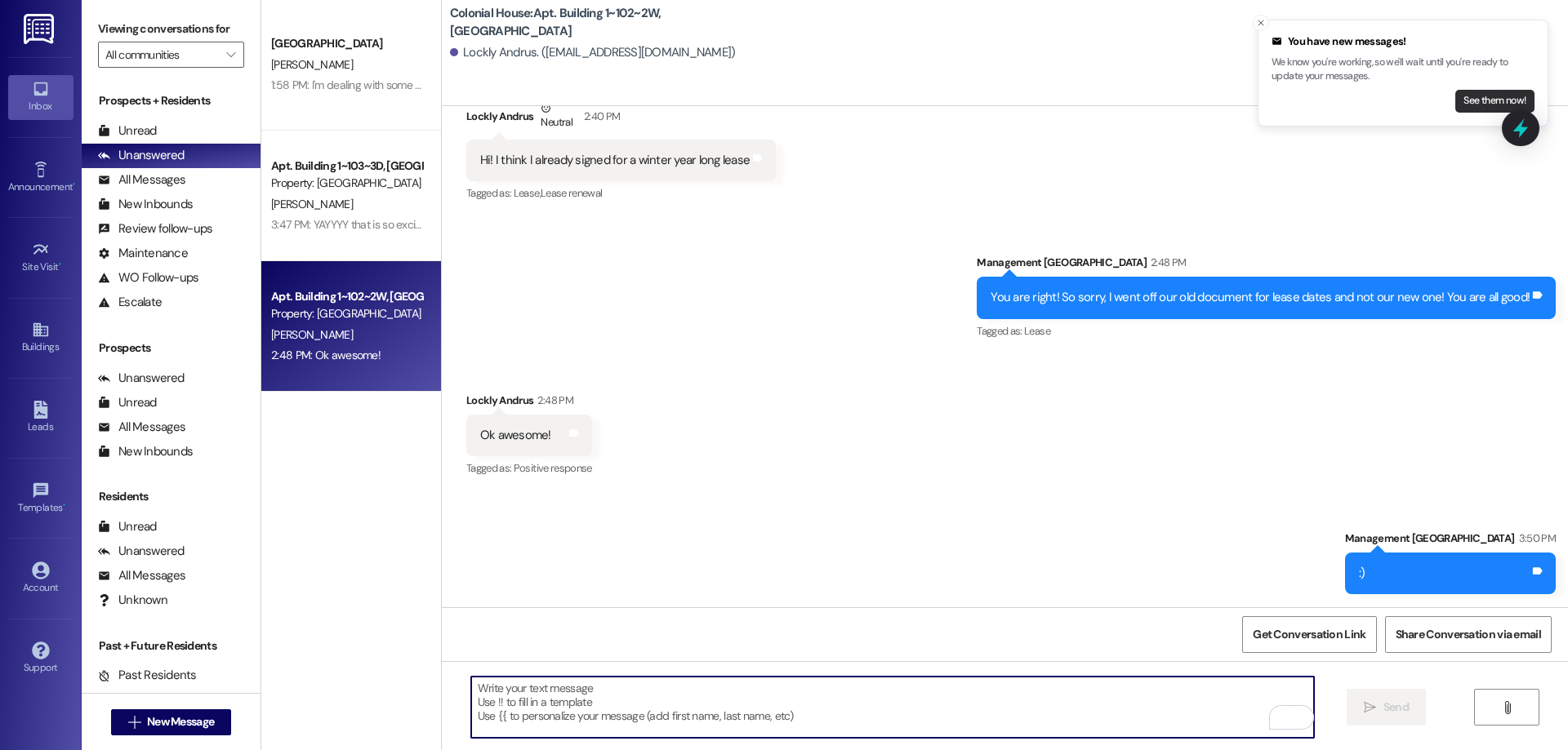
click at [1493, 102] on button "See them now!" at bounding box center [1495, 101] width 79 height 23
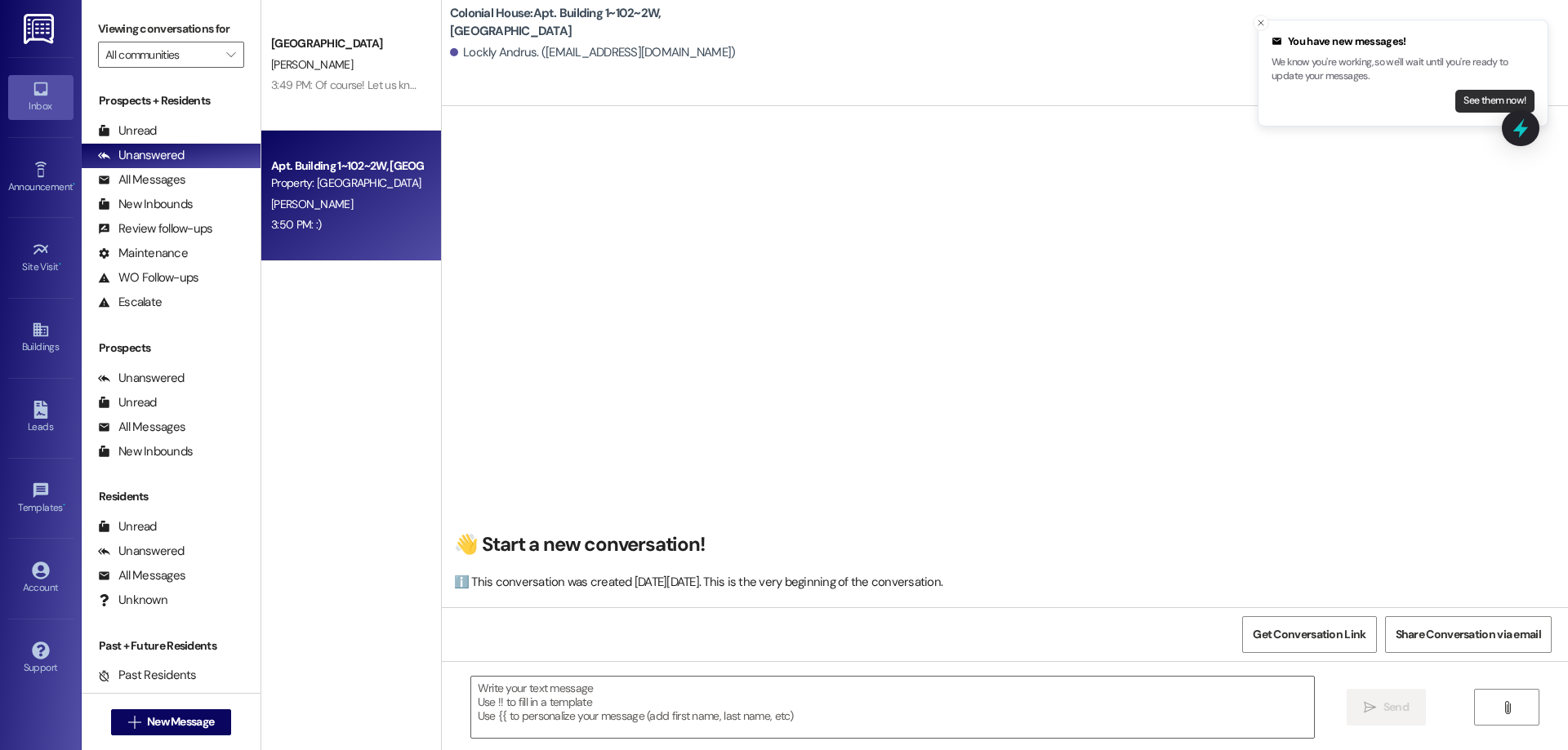
click at [1485, 98] on button "See them now!" at bounding box center [1495, 101] width 79 height 23
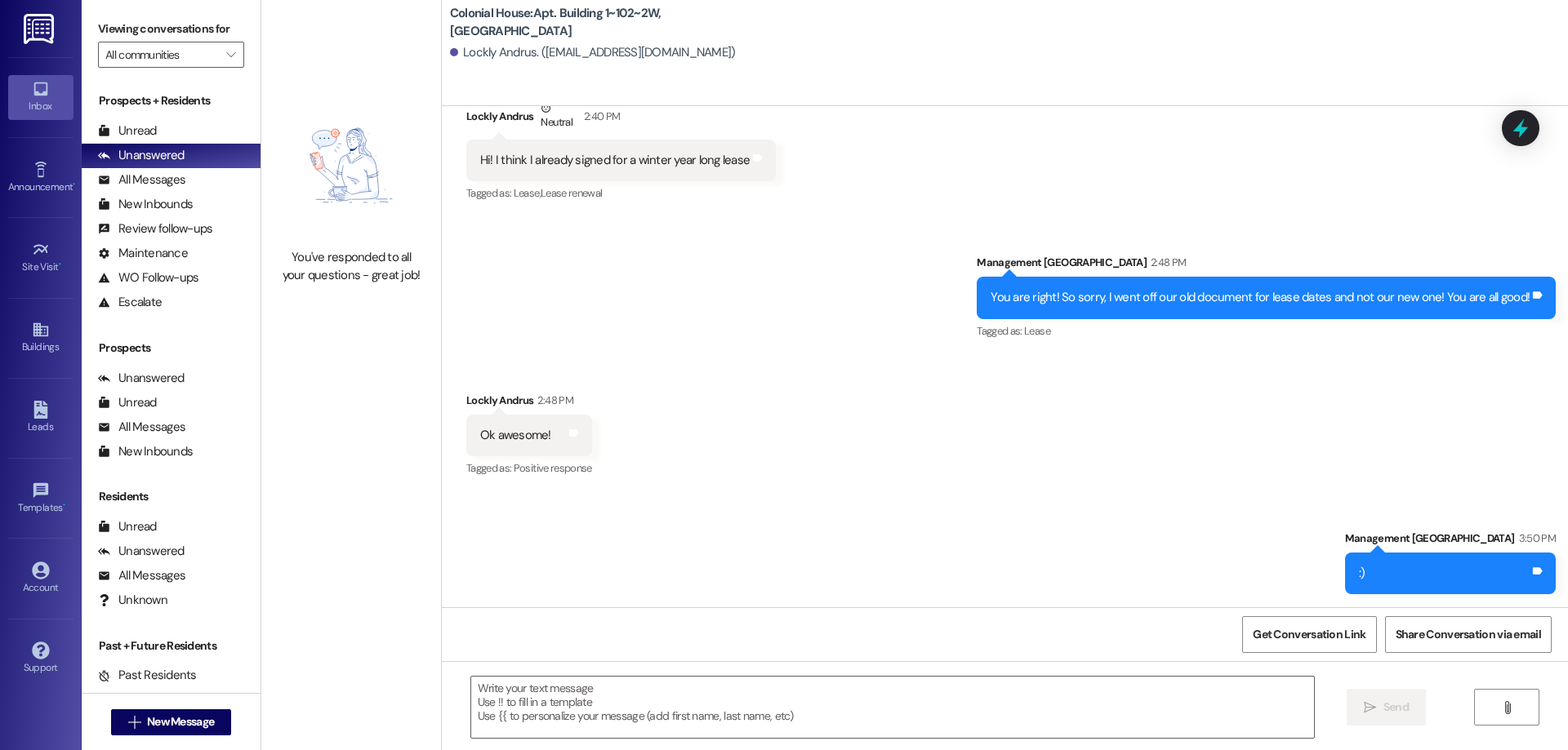
click at [367, 32] on div "You've responded to all your questions - great job!" at bounding box center [350, 188] width 180 height 376
